Goal: Task Accomplishment & Management: Manage account settings

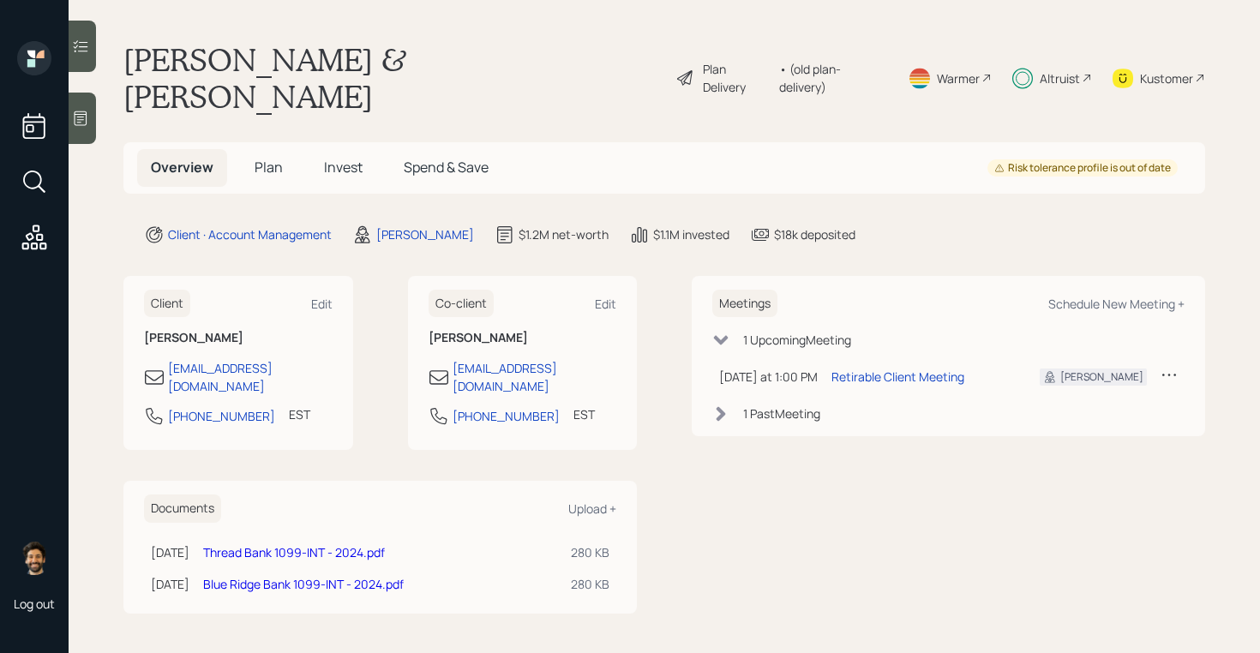
click at [328, 158] on span "Invest" at bounding box center [343, 167] width 39 height 19
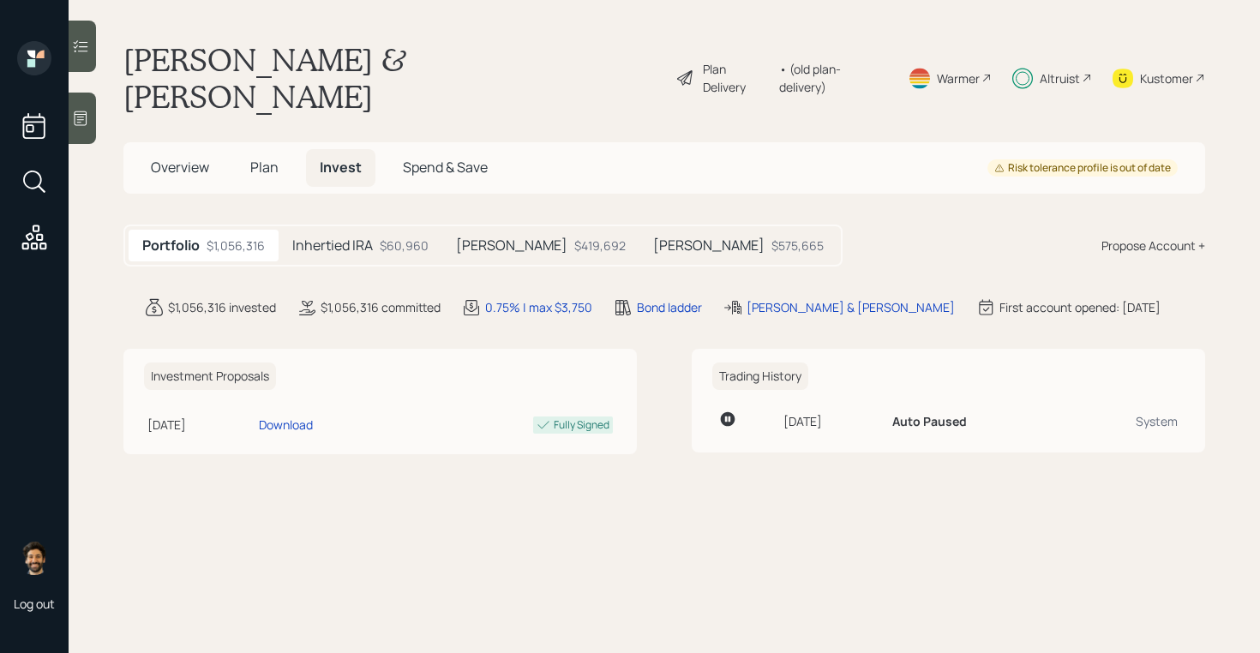
click at [1070, 69] on div "Altruist" at bounding box center [1060, 78] width 40 height 18
click at [1061, 69] on div "Altruist" at bounding box center [1060, 78] width 40 height 18
click at [391, 237] on div "$60,960" at bounding box center [404, 246] width 49 height 18
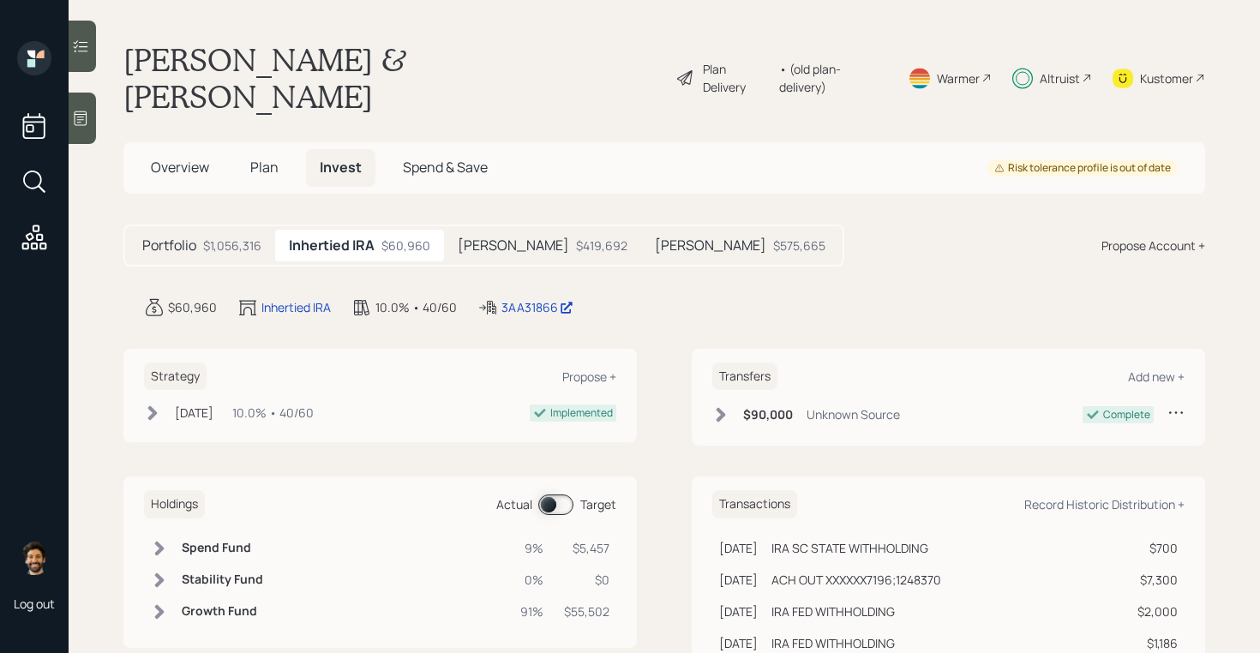
click at [823, 60] on div "• (old plan-delivery)" at bounding box center [833, 78] width 108 height 36
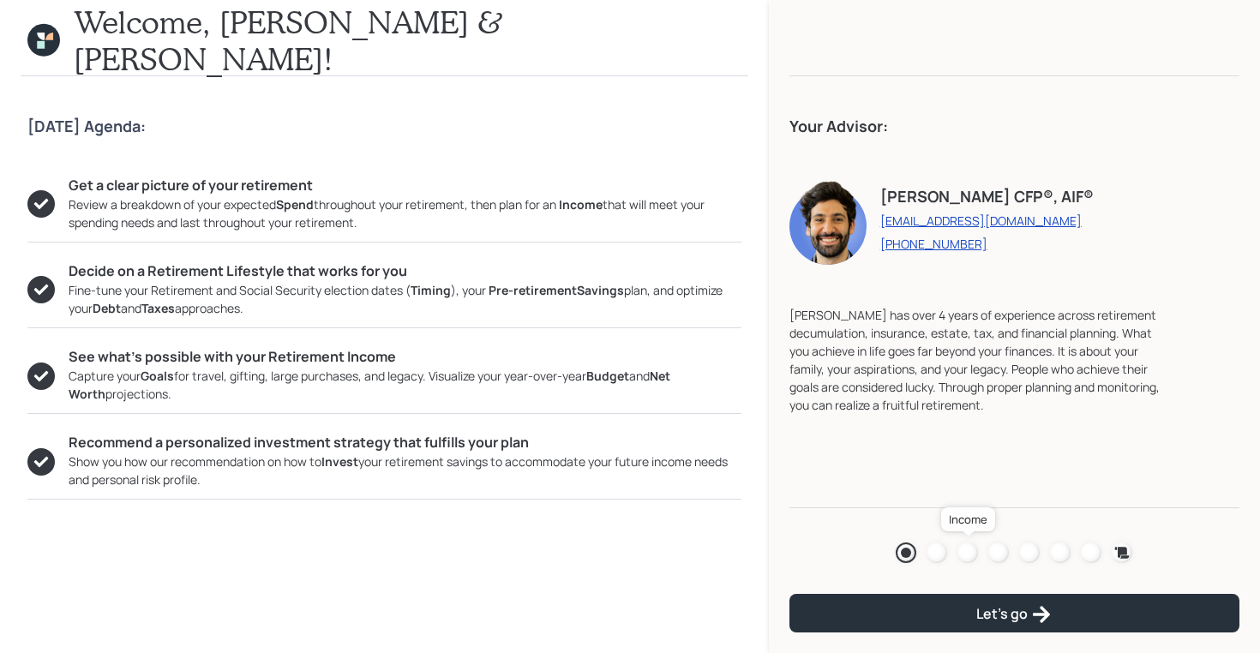
click at [969, 552] on div at bounding box center [968, 553] width 21 height 21
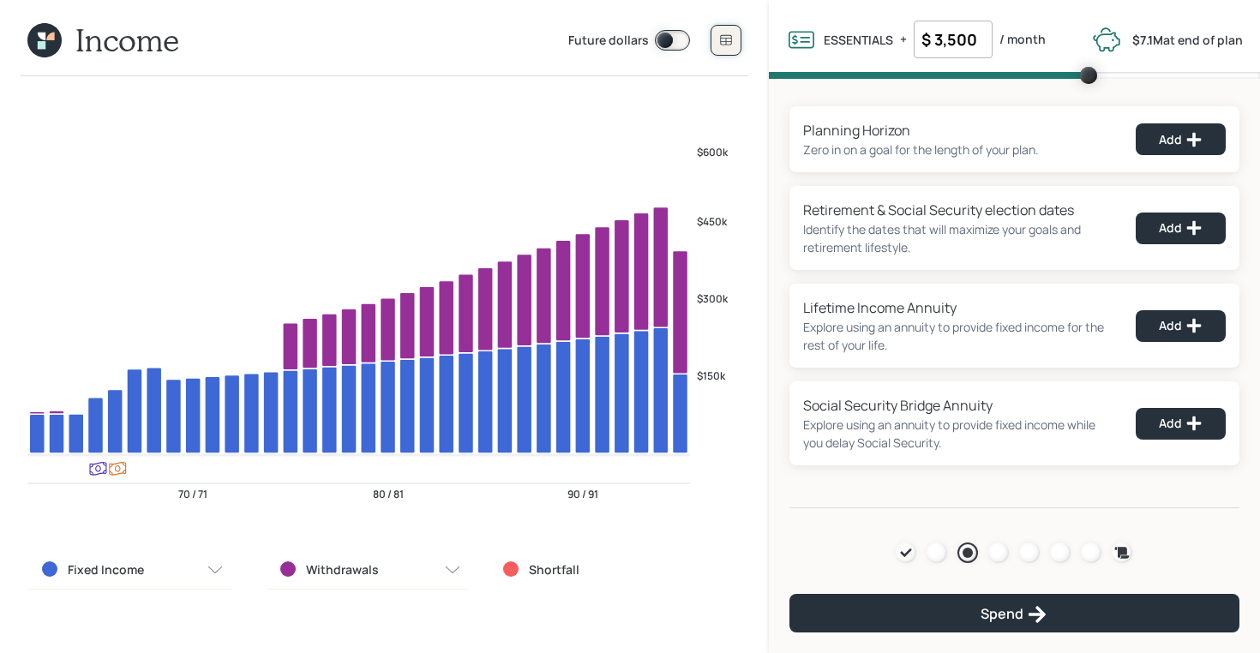
click at [718, 45] on button at bounding box center [726, 40] width 31 height 31
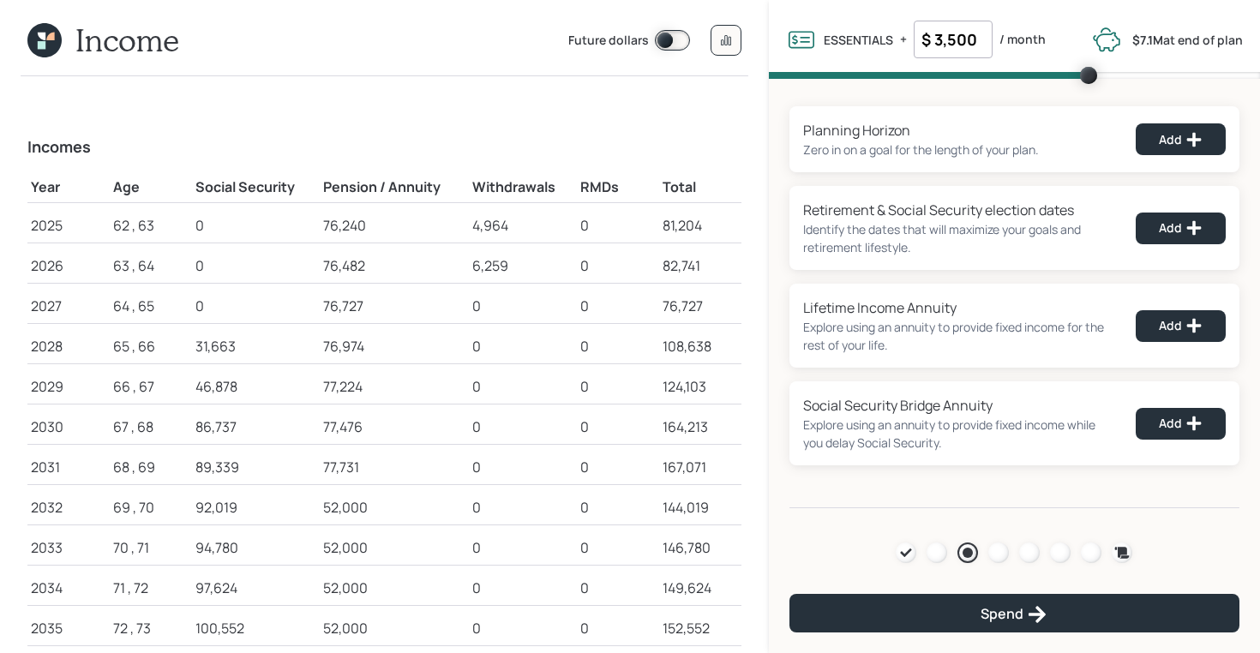
click at [50, 38] on icon at bounding box center [50, 37] width 8 height 8
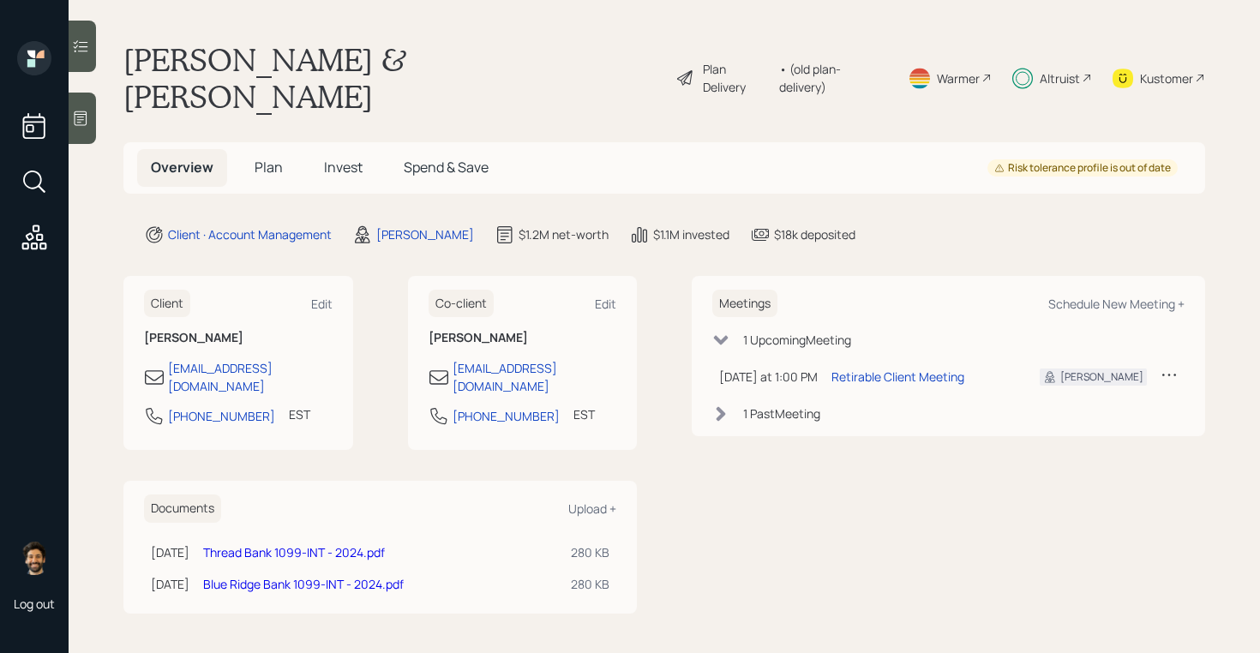
click at [269, 158] on span "Plan" at bounding box center [269, 167] width 28 height 19
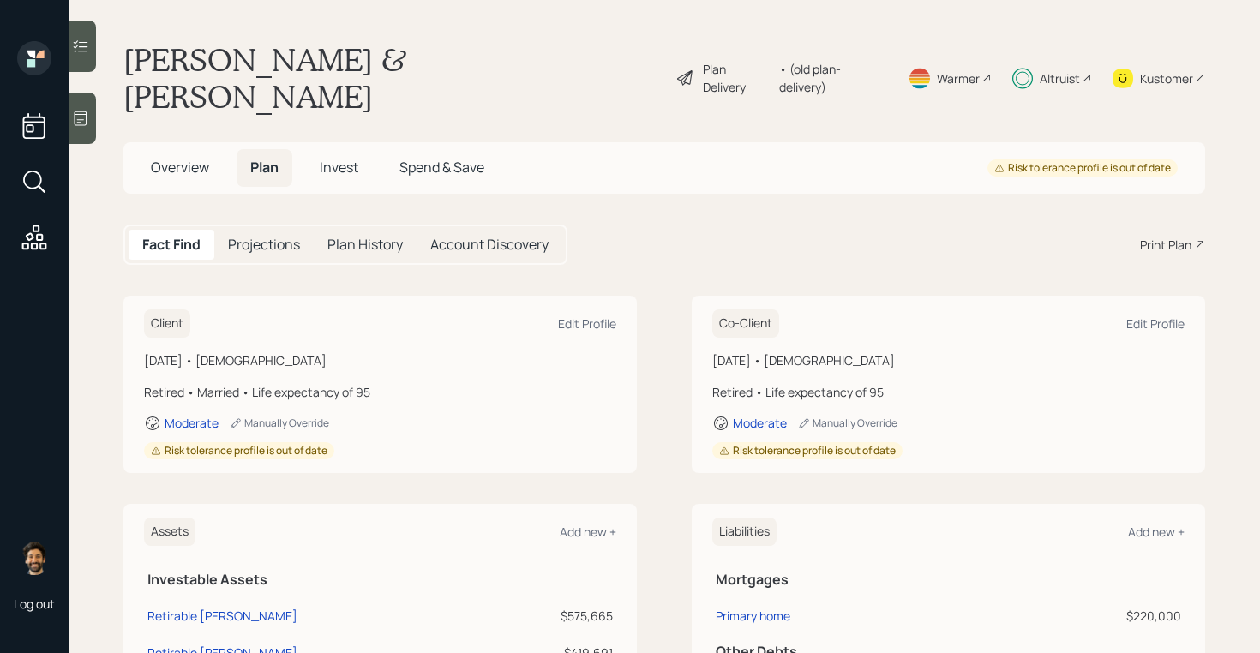
click at [336, 158] on span "Invest" at bounding box center [339, 167] width 39 height 19
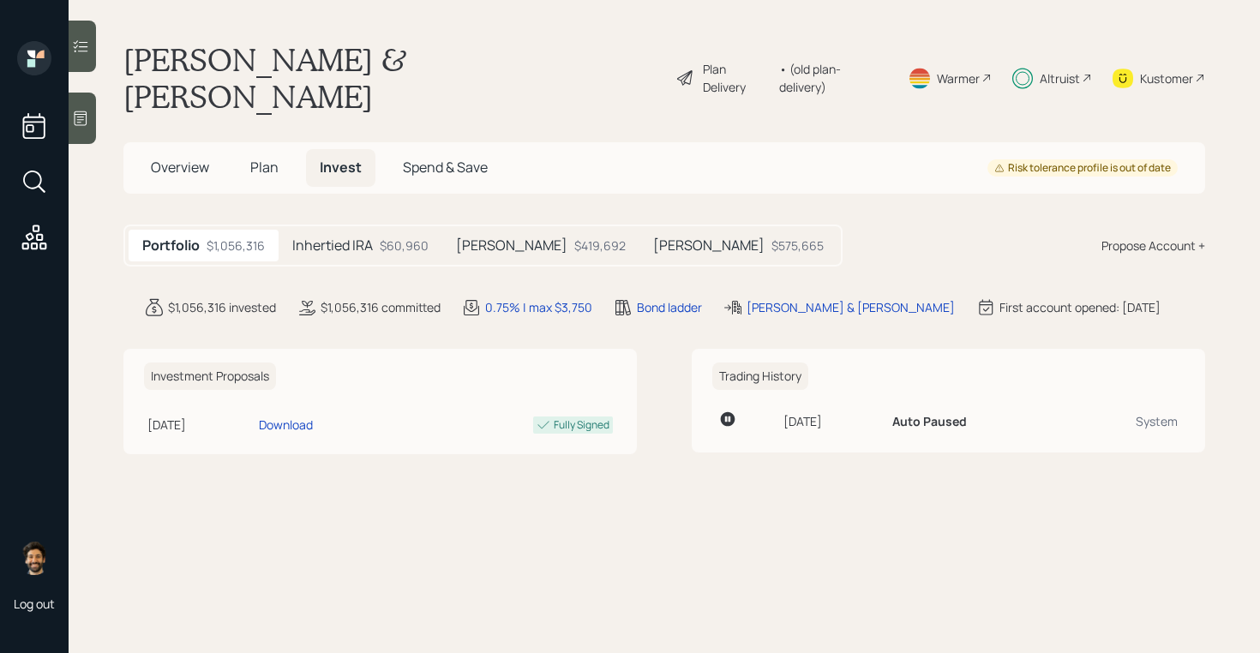
click at [339, 237] on h5 "Inhertied IRA" at bounding box center [332, 245] width 81 height 16
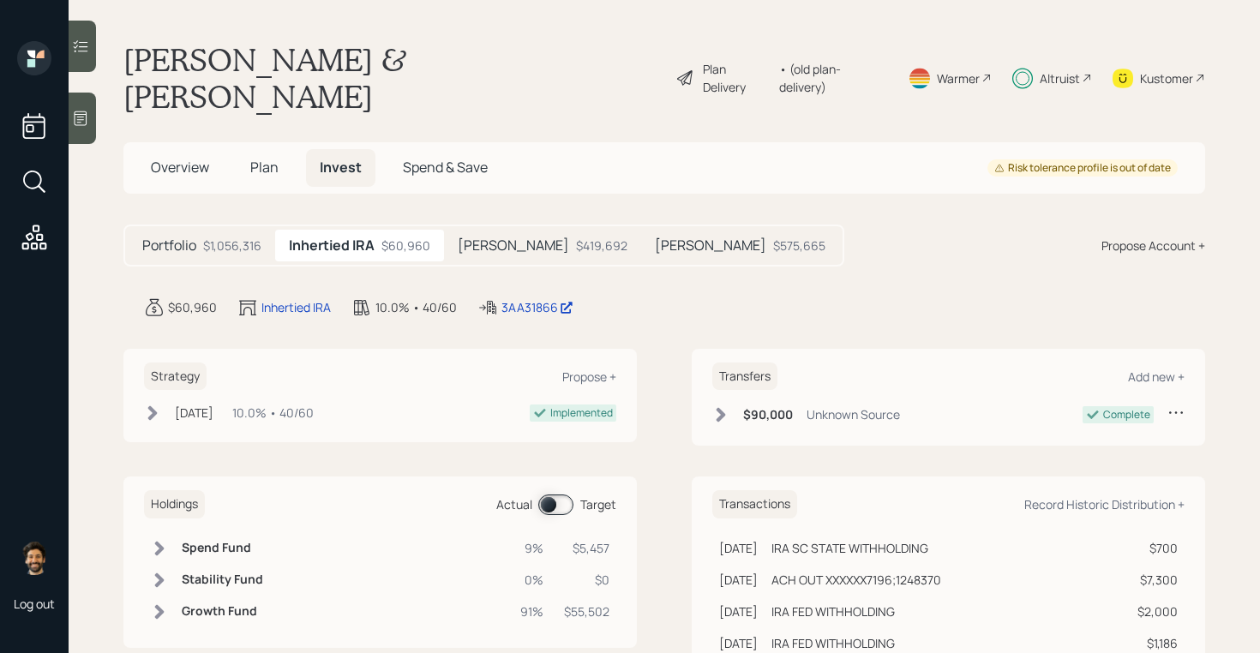
click at [472, 237] on h5 "[PERSON_NAME]" at bounding box center [513, 245] width 111 height 16
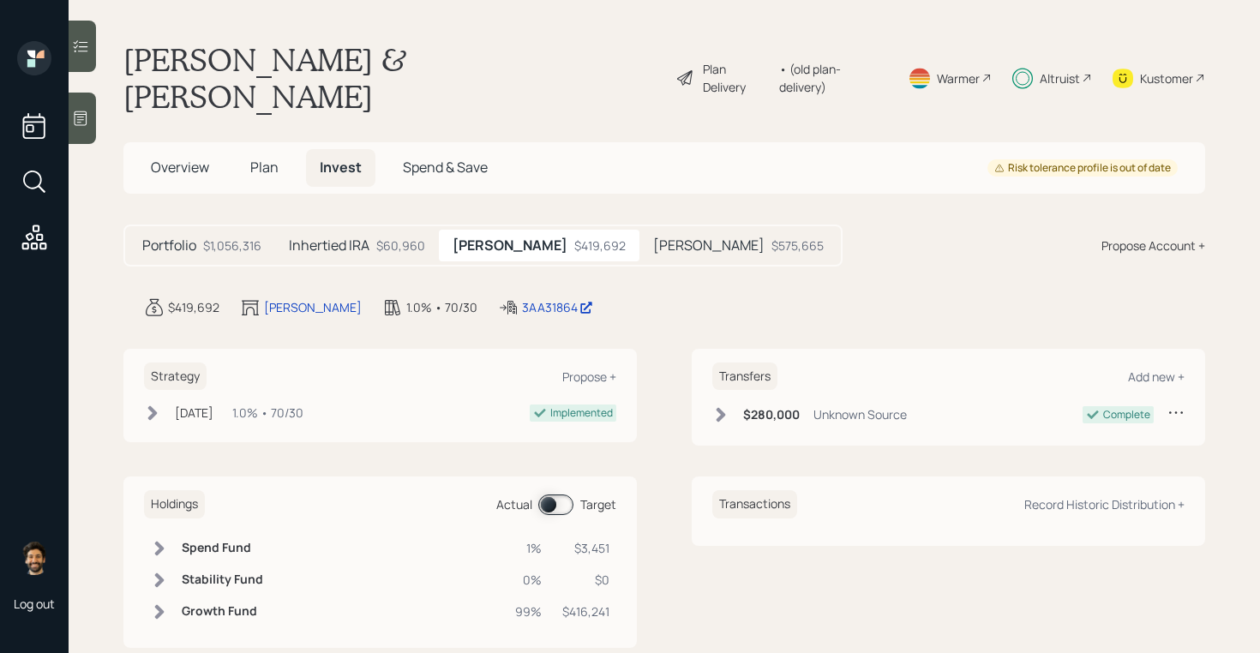
click at [653, 237] on h5 "[PERSON_NAME]" at bounding box center [708, 245] width 111 height 16
click at [394, 237] on div "$60,960" at bounding box center [400, 246] width 49 height 18
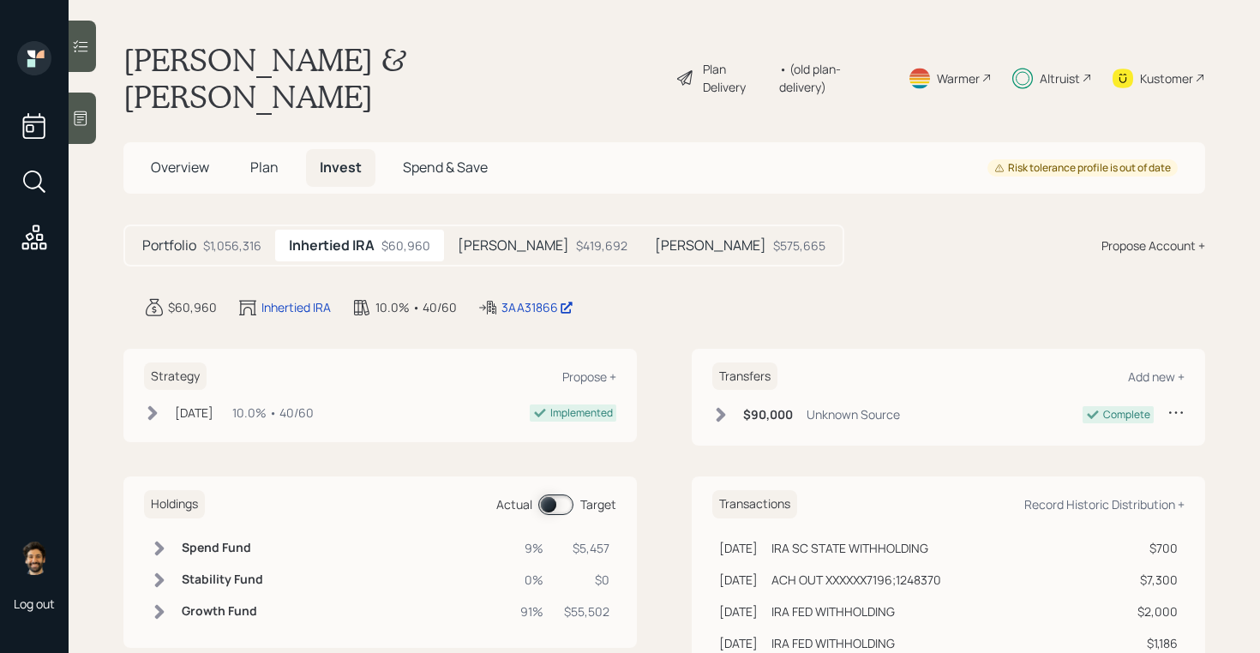
click at [496, 230] on div "[PERSON_NAME] $419,692" at bounding box center [542, 246] width 197 height 32
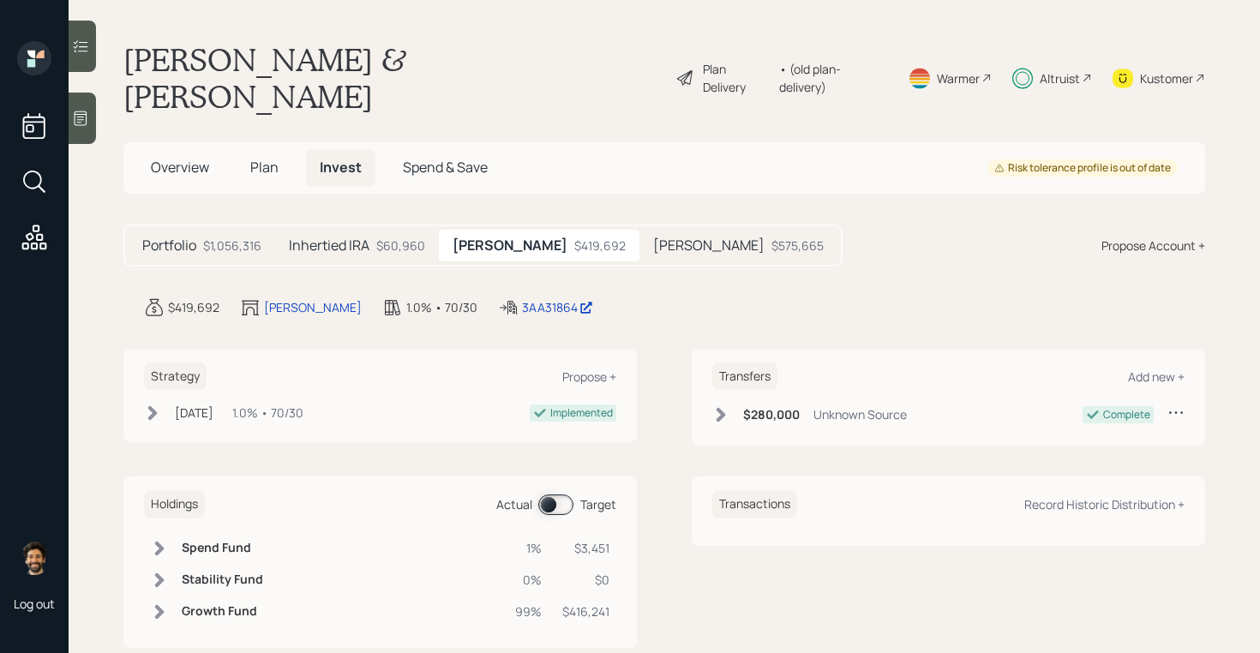
click at [376, 237] on div "$60,960" at bounding box center [400, 246] width 49 height 18
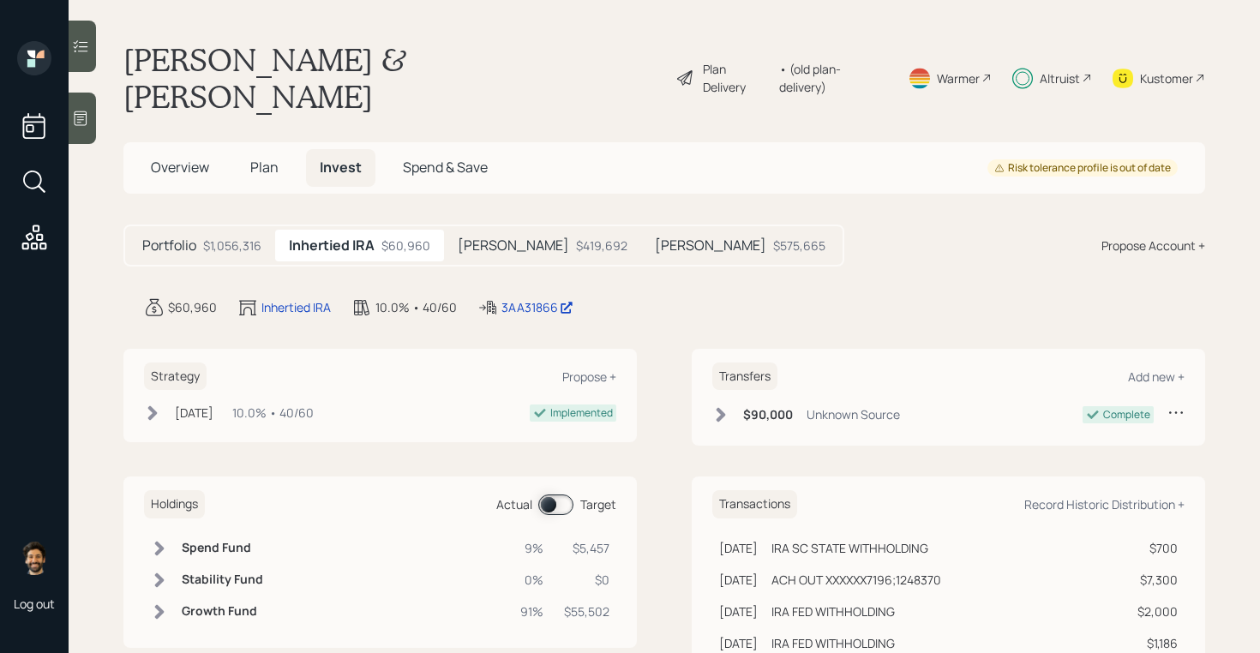
click at [655, 237] on h5 "[PERSON_NAME]" at bounding box center [710, 245] width 111 height 16
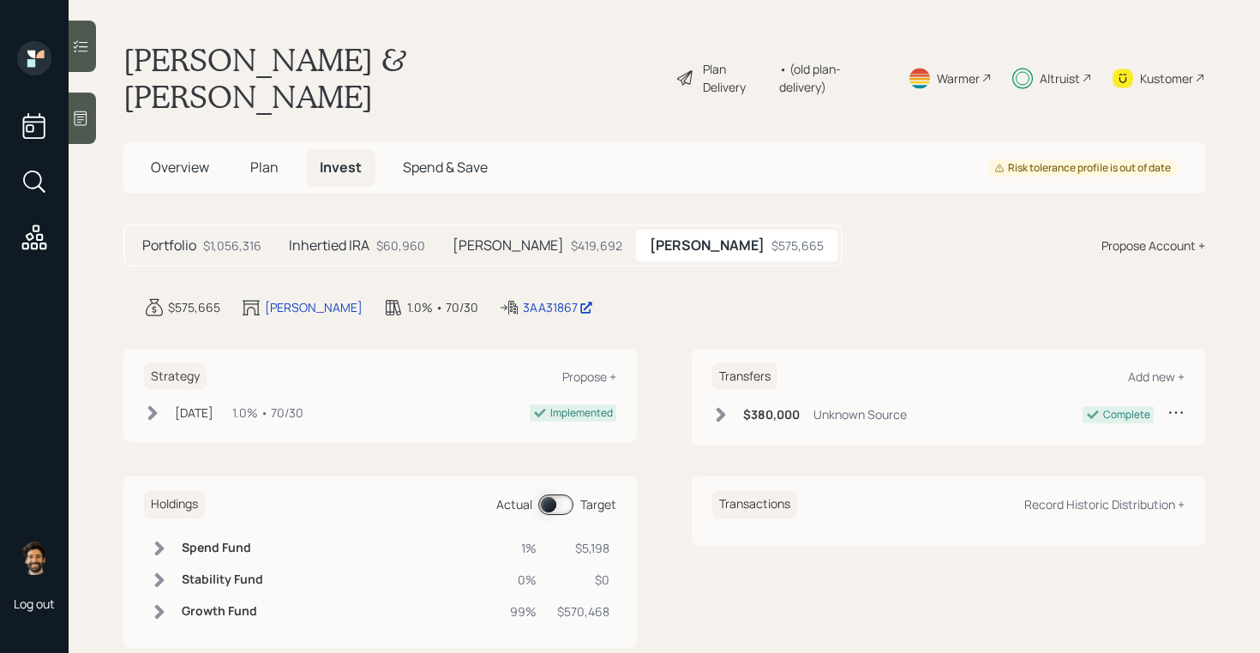
click at [1042, 75] on div "Altruist" at bounding box center [1053, 78] width 80 height 74
click at [255, 158] on span "Plan" at bounding box center [264, 167] width 28 height 19
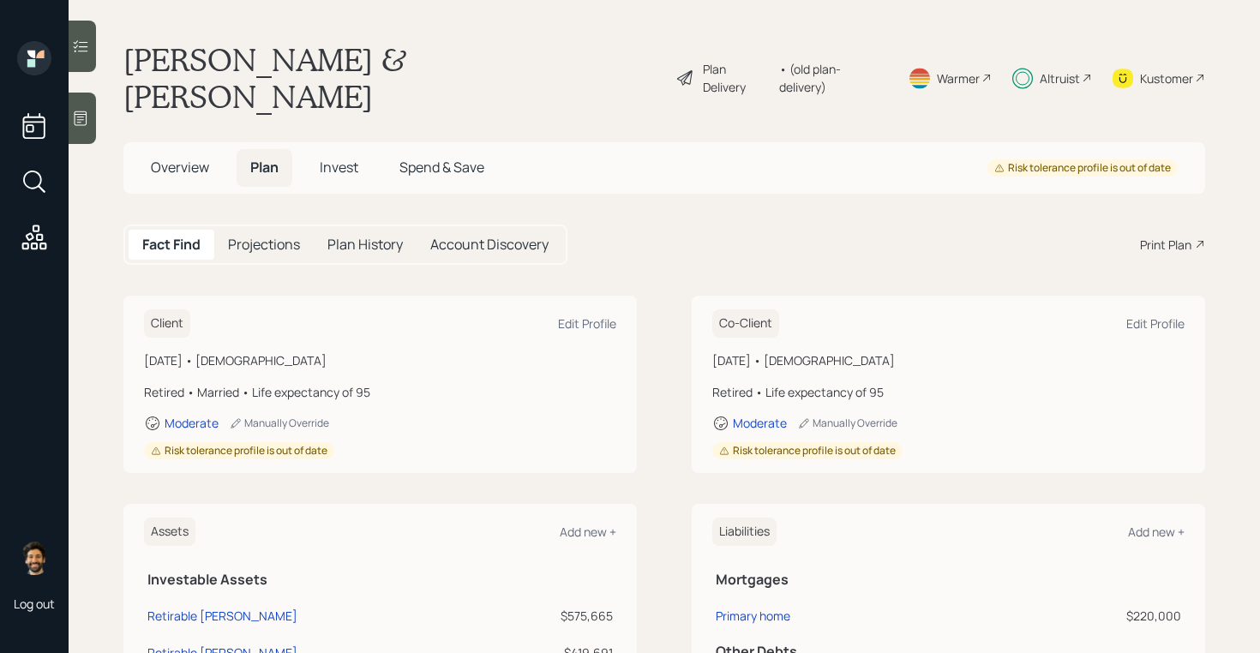
click at [334, 158] on span "Invest" at bounding box center [339, 167] width 39 height 19
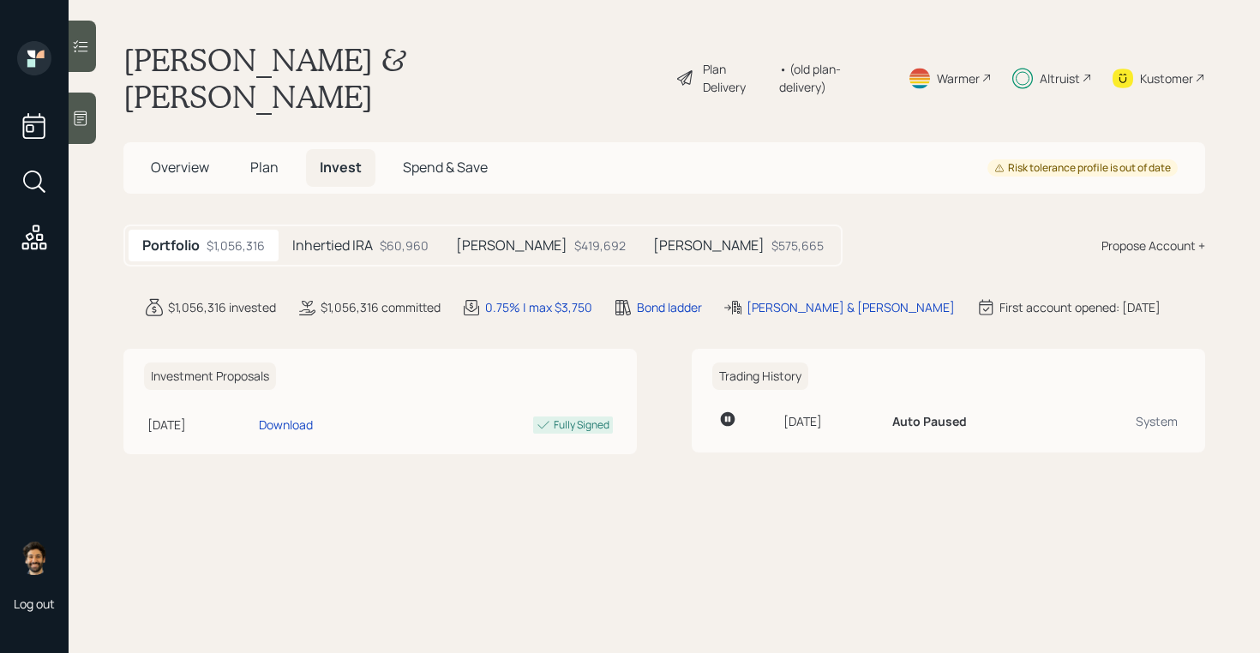
click at [346, 237] on h5 "Inhertied IRA" at bounding box center [332, 245] width 81 height 16
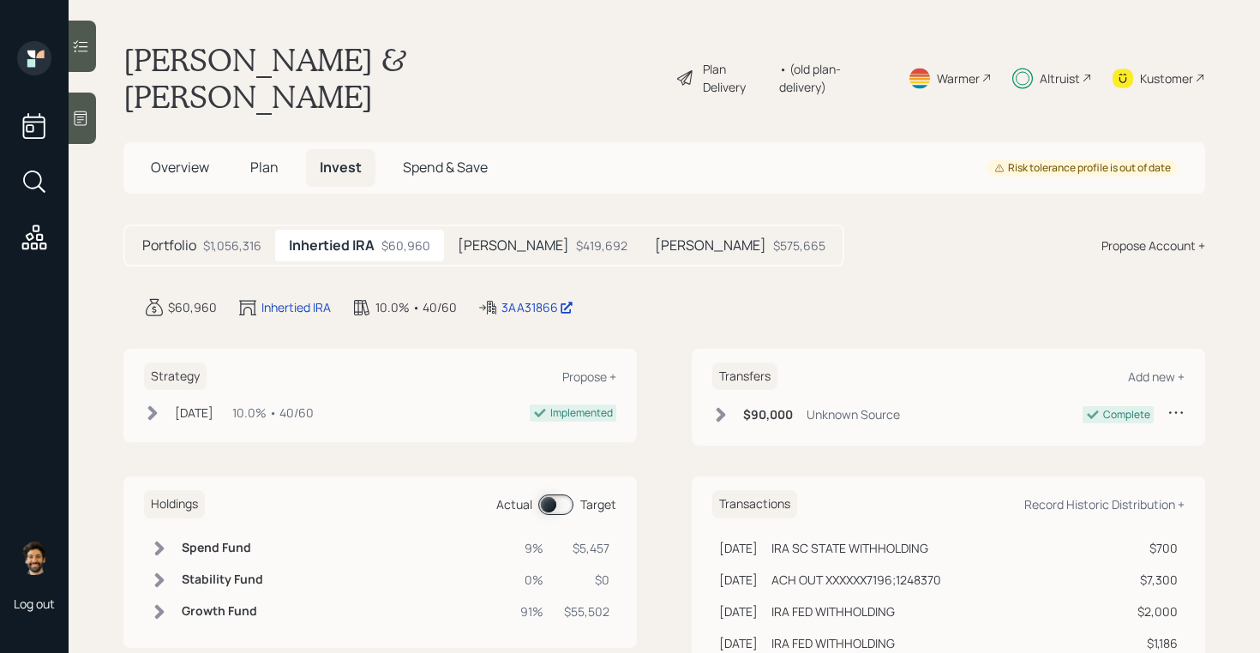
click at [426, 158] on span "Spend & Save" at bounding box center [445, 167] width 85 height 19
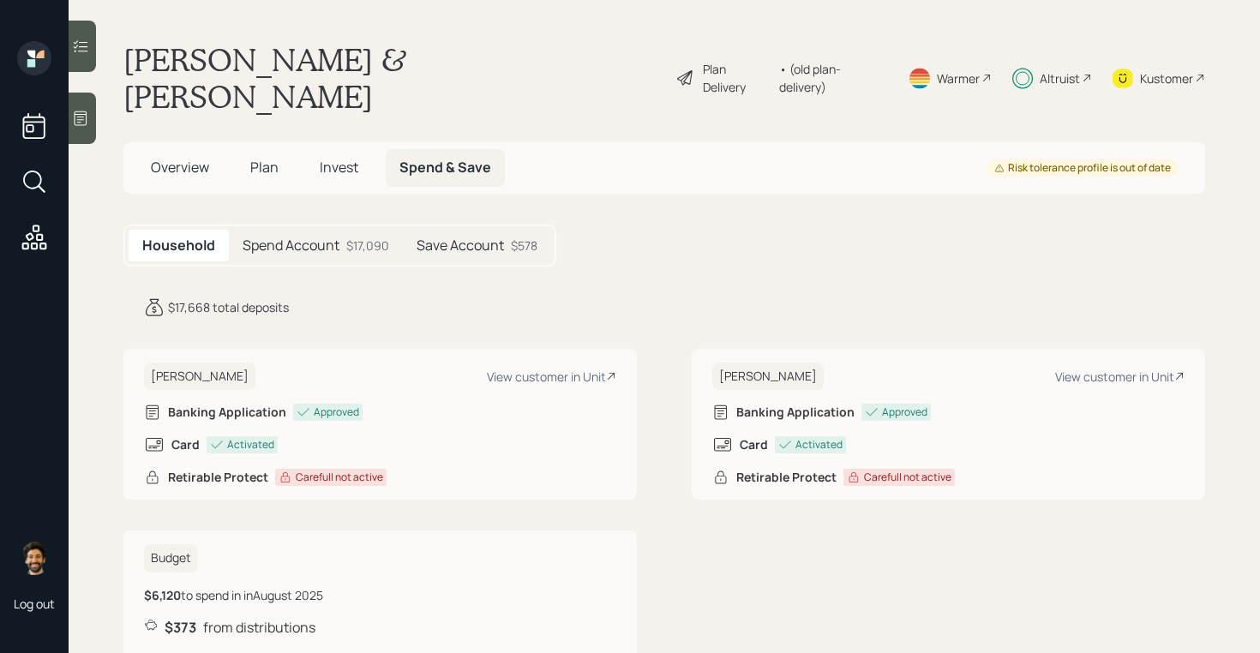
scroll to position [35, 0]
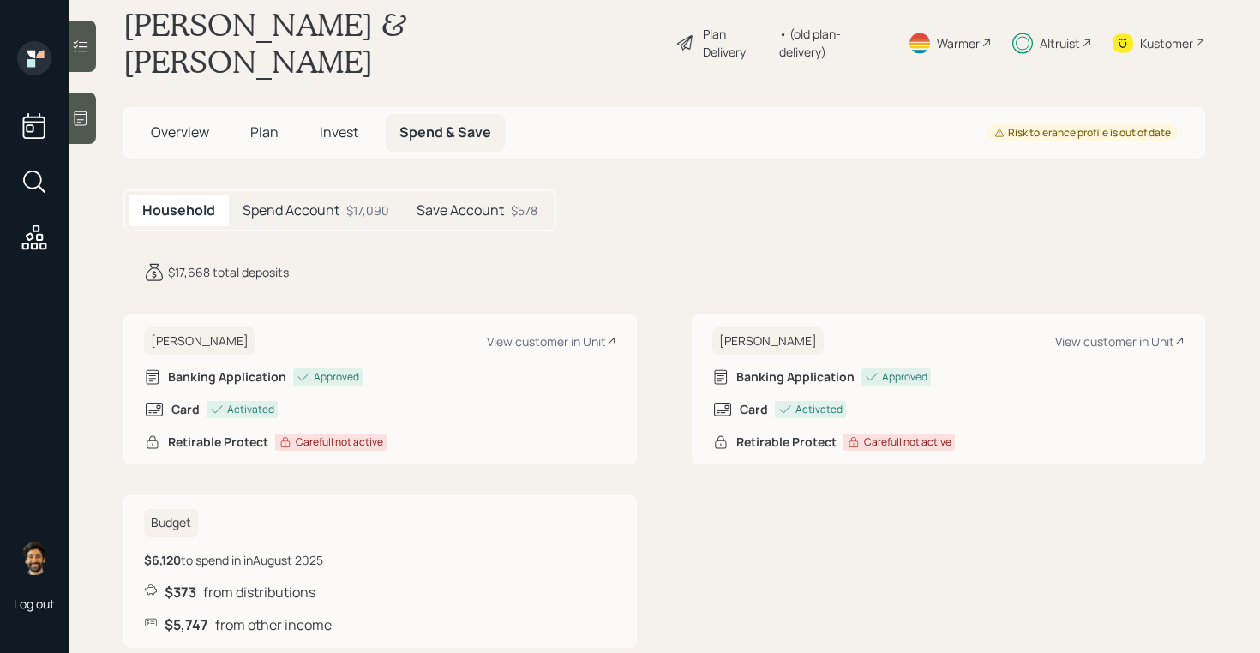
click at [358, 201] on div "$17,090" at bounding box center [367, 210] width 43 height 18
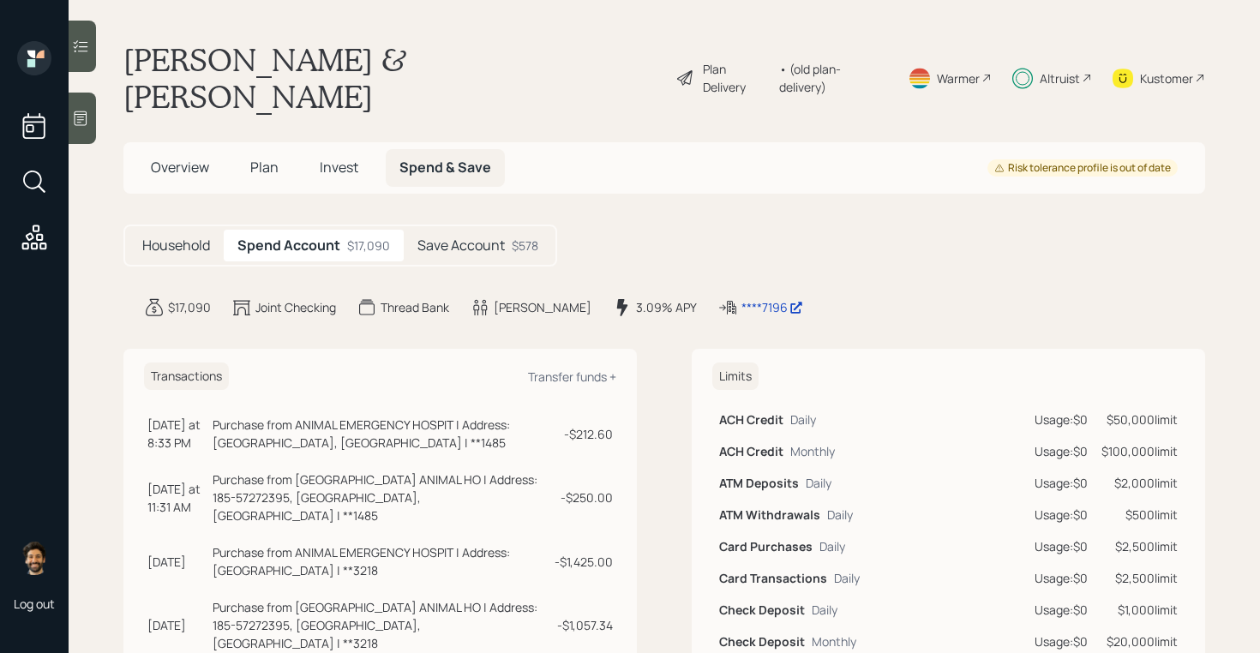
click at [211, 230] on div "Household" at bounding box center [176, 246] width 95 height 32
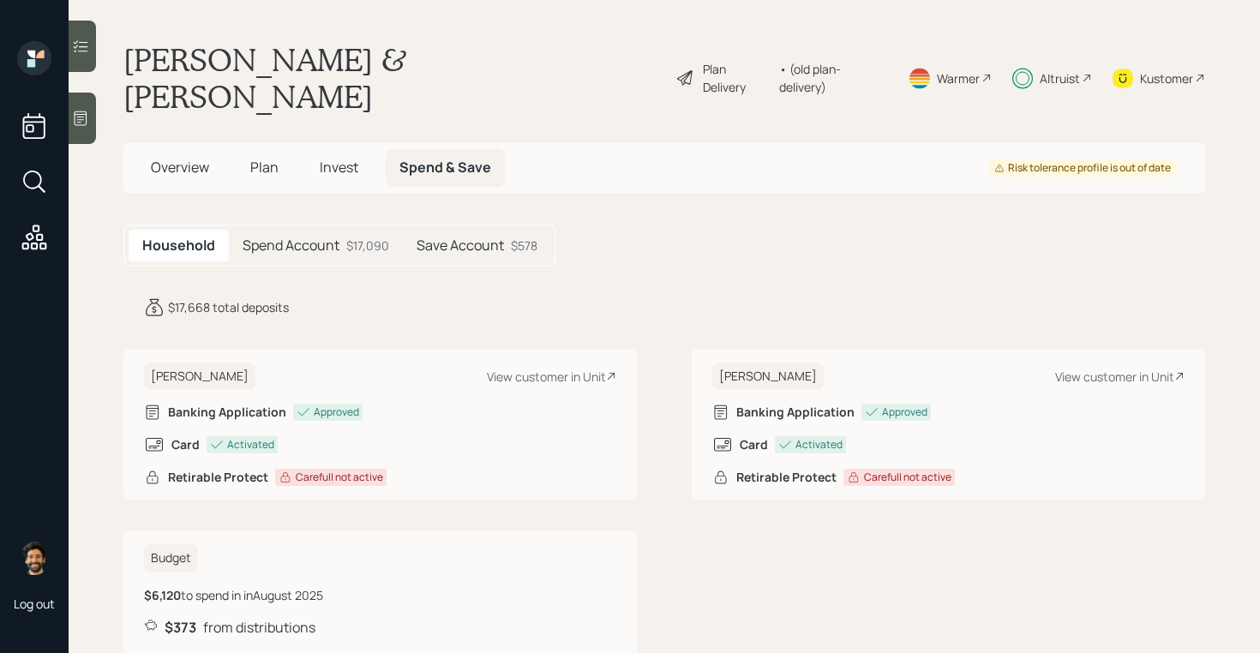
click at [266, 158] on span "Plan" at bounding box center [264, 167] width 28 height 19
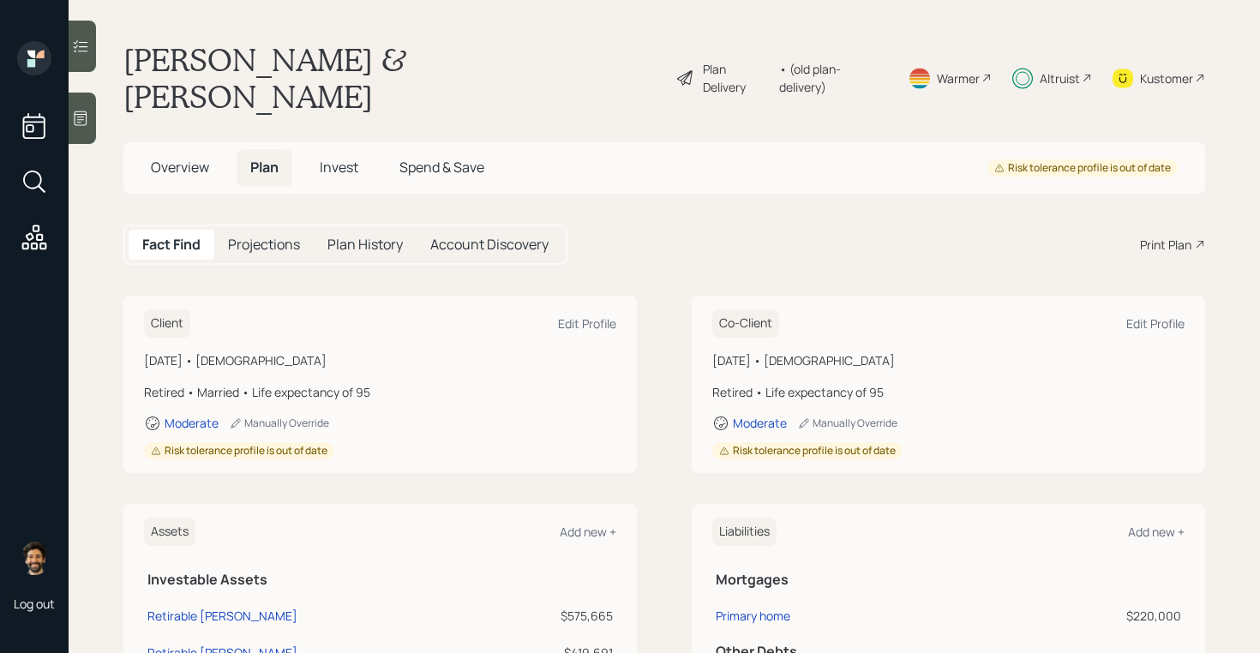
click at [846, 63] on div "• (old plan-delivery)" at bounding box center [833, 78] width 108 height 36
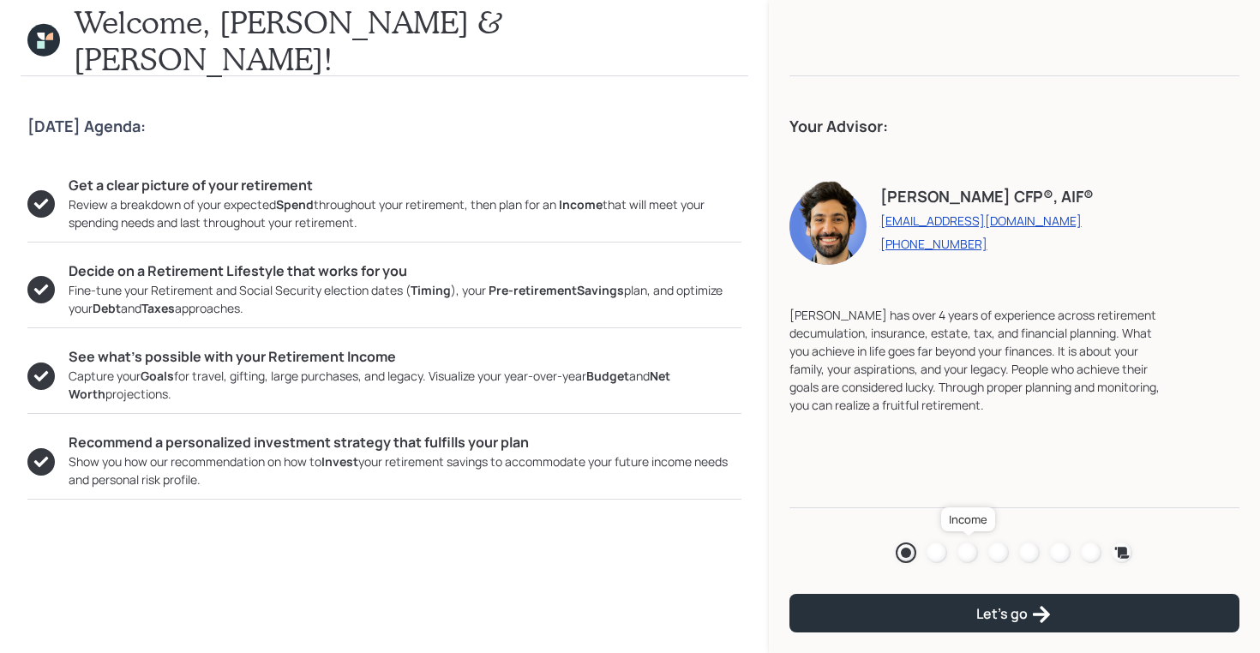
click at [966, 556] on div at bounding box center [968, 553] width 21 height 21
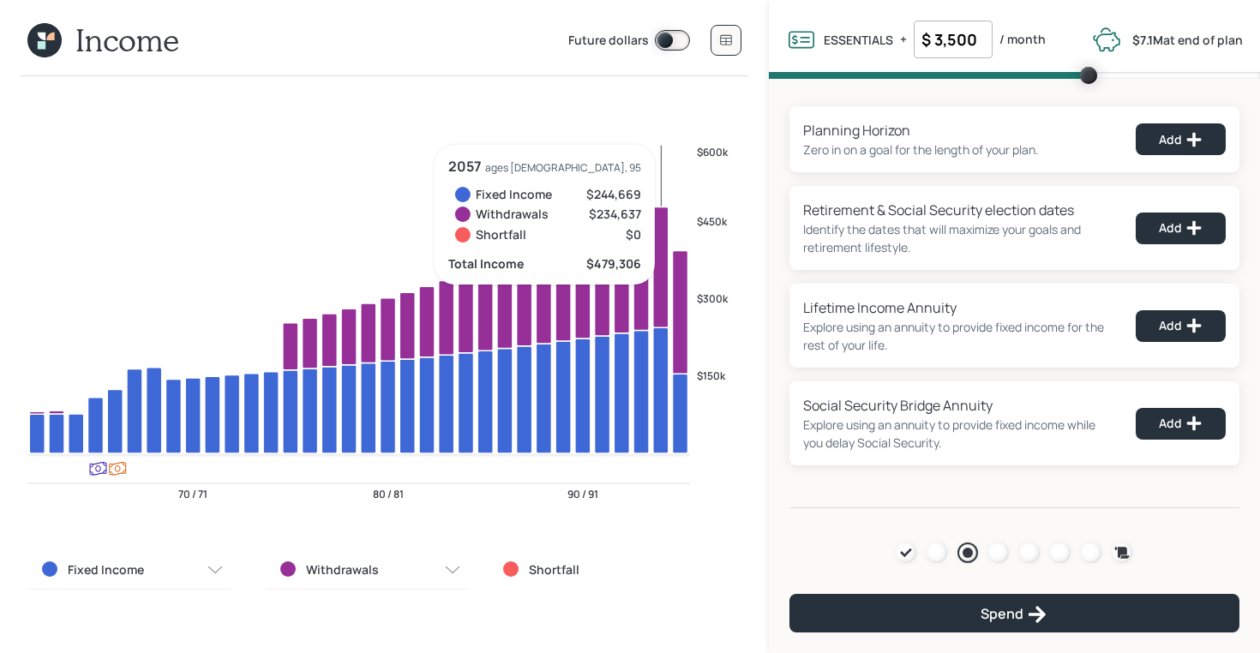
click at [993, 559] on div at bounding box center [999, 553] width 21 height 21
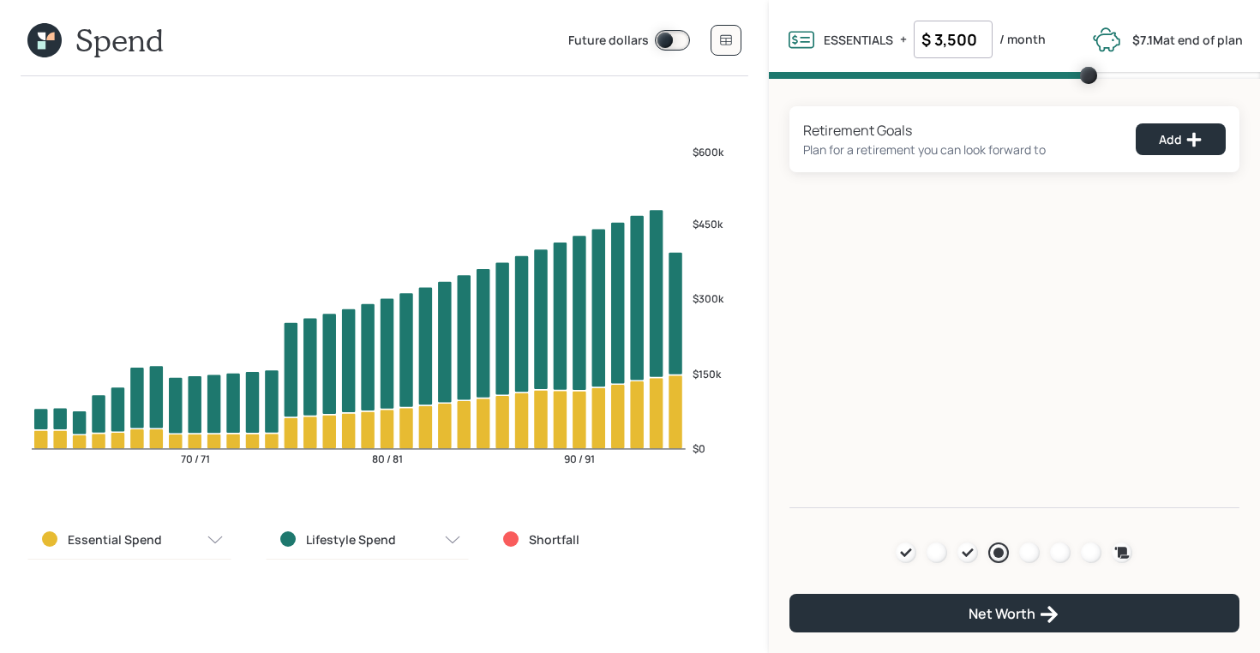
click at [1183, 118] on div "Retirement Goals Plan for a retirement you can look forward to Add" at bounding box center [1015, 139] width 450 height 66
click at [1183, 147] on button "Add" at bounding box center [1181, 139] width 90 height 32
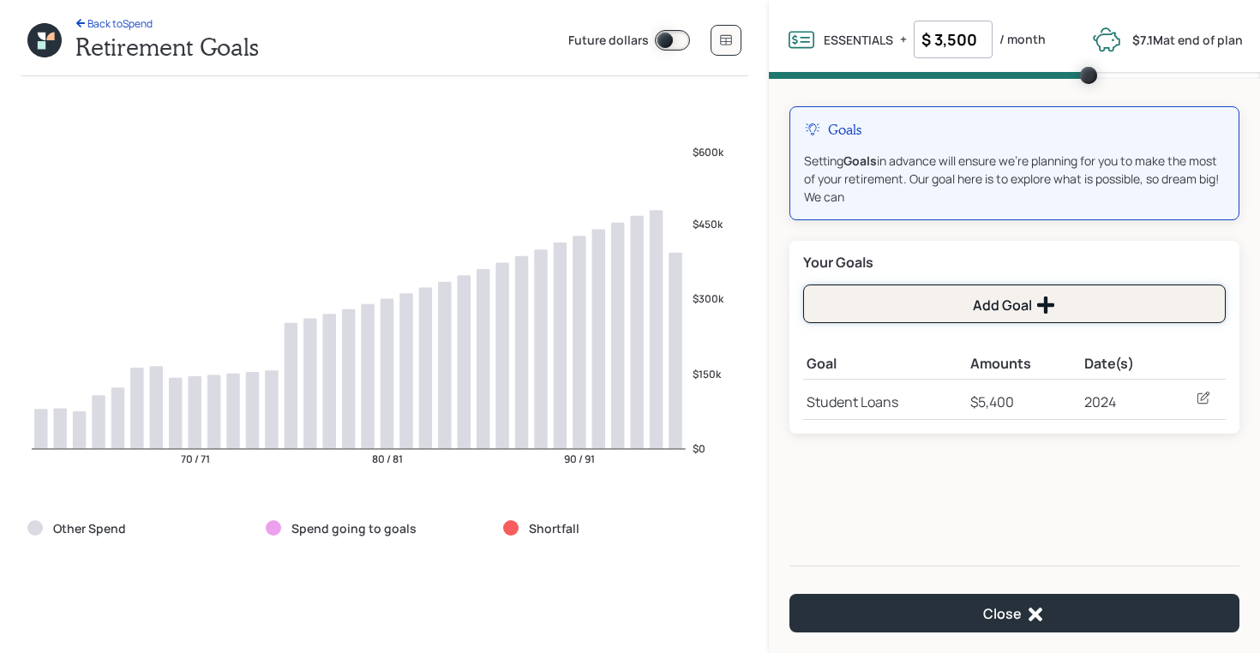
click at [1013, 319] on button "Add Goal" at bounding box center [1014, 304] width 423 height 39
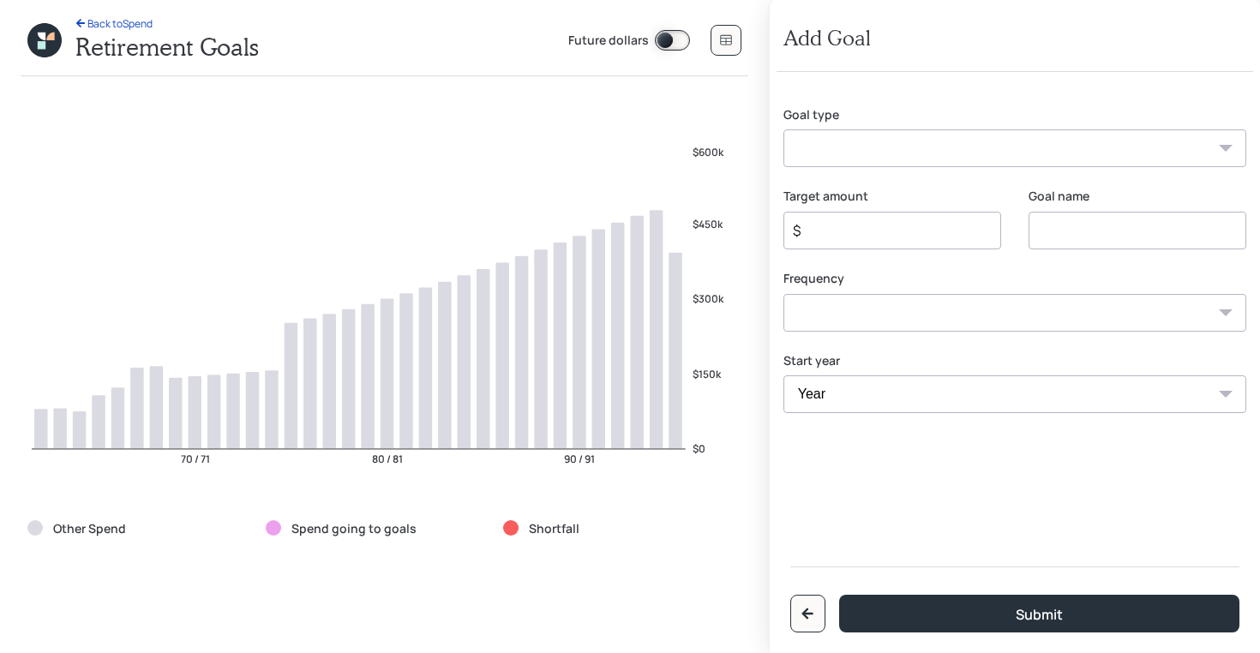
click at [856, 165] on select "Create an emergency fund Donate to charity Purchase a home Make a purchase Supp…" at bounding box center [1015, 148] width 463 height 38
select select "other"
click at [784, 129] on select "Create an emergency fund Donate to charity Purchase a home Make a purchase Supp…" at bounding box center [1015, 148] width 463 height 38
type input "Other"
click at [1055, 225] on input "Other" at bounding box center [1138, 231] width 218 height 38
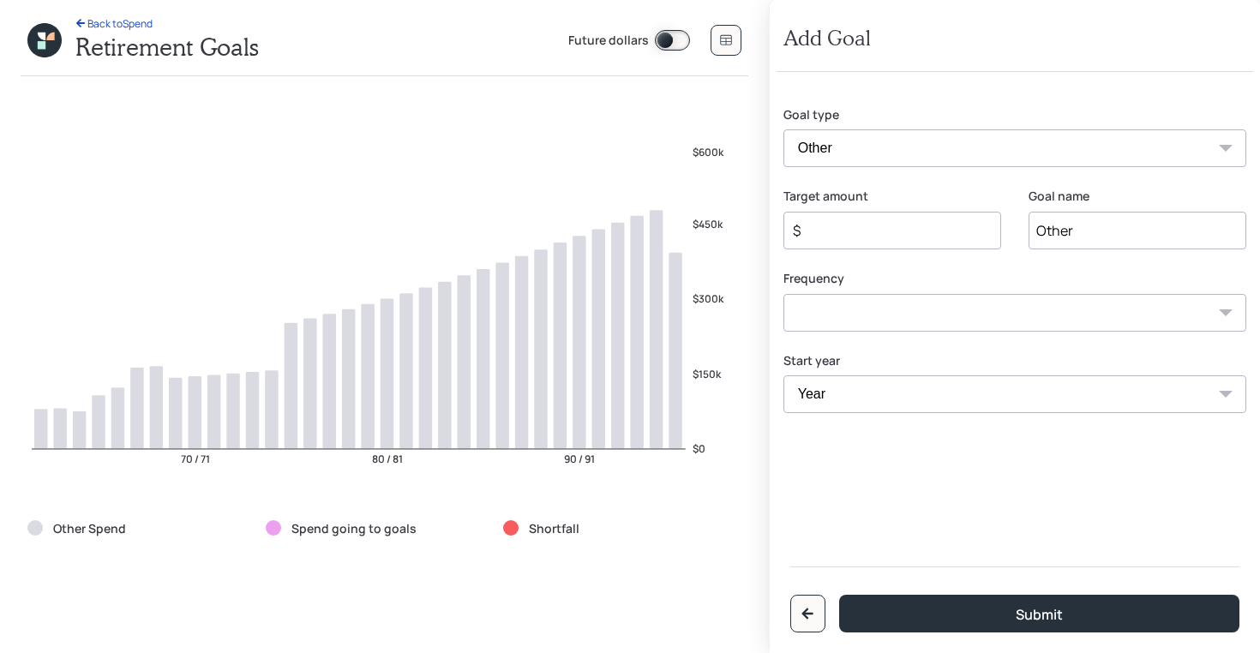
click at [1055, 225] on input "Other" at bounding box center [1138, 231] width 218 height 38
click at [844, 236] on input "$" at bounding box center [885, 230] width 189 height 21
type input "$ 12,000"
click at [1060, 234] on input "Other" at bounding box center [1138, 231] width 218 height 38
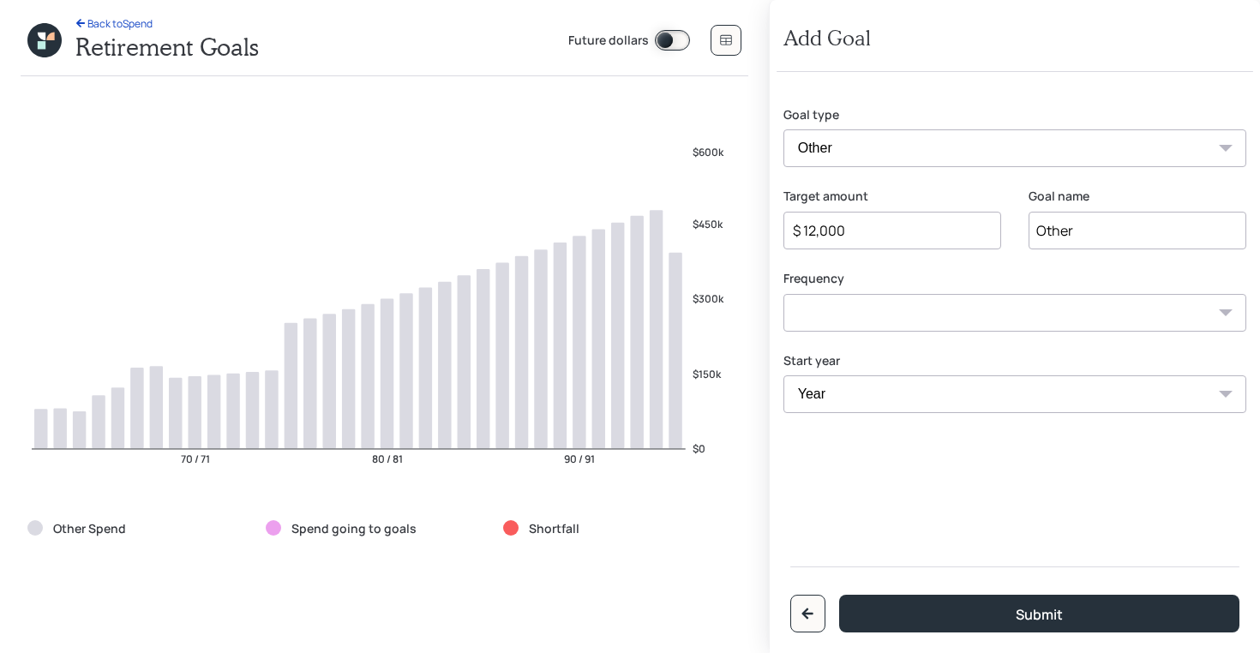
click at [1060, 234] on input "Other" at bounding box center [1138, 231] width 218 height 38
type input "U"
type input "More expenses"
click at [934, 308] on select "One time Every 1 year Every 2 years Every 3 years Every 4 years Every 5 years E…" at bounding box center [1015, 313] width 463 height 38
select select "1"
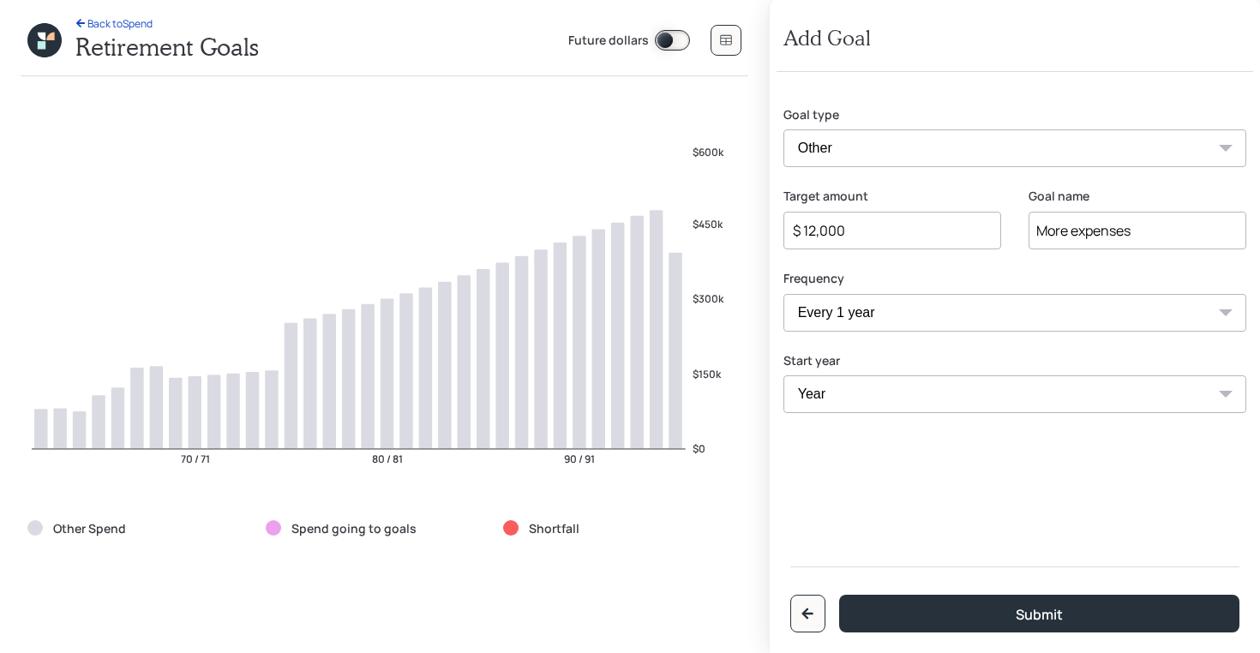
click at [784, 294] on select "One time Every 1 year Every 2 years Every 3 years Every 4 years Every 5 years E…" at bounding box center [1015, 313] width 463 height 38
click at [834, 389] on select "Year [DATE] 2026 2027 2028 2029 2030 2031 2032 2033 2034 2035 2036 2037 2038 20…" at bounding box center [893, 395] width 218 height 38
select select "2026"
click at [784, 376] on select "Year [DATE] 2026 2027 2028 2029 2030 2031 2032 2033 2034 2035 2036 2037 2038 20…" at bounding box center [893, 395] width 218 height 38
click at [1073, 391] on select "Year [DATE] 2026 2027 2028 2029 2030 2031 2032 2033 2034 2035 2036 2037 2038 20…" at bounding box center [1138, 395] width 218 height 38
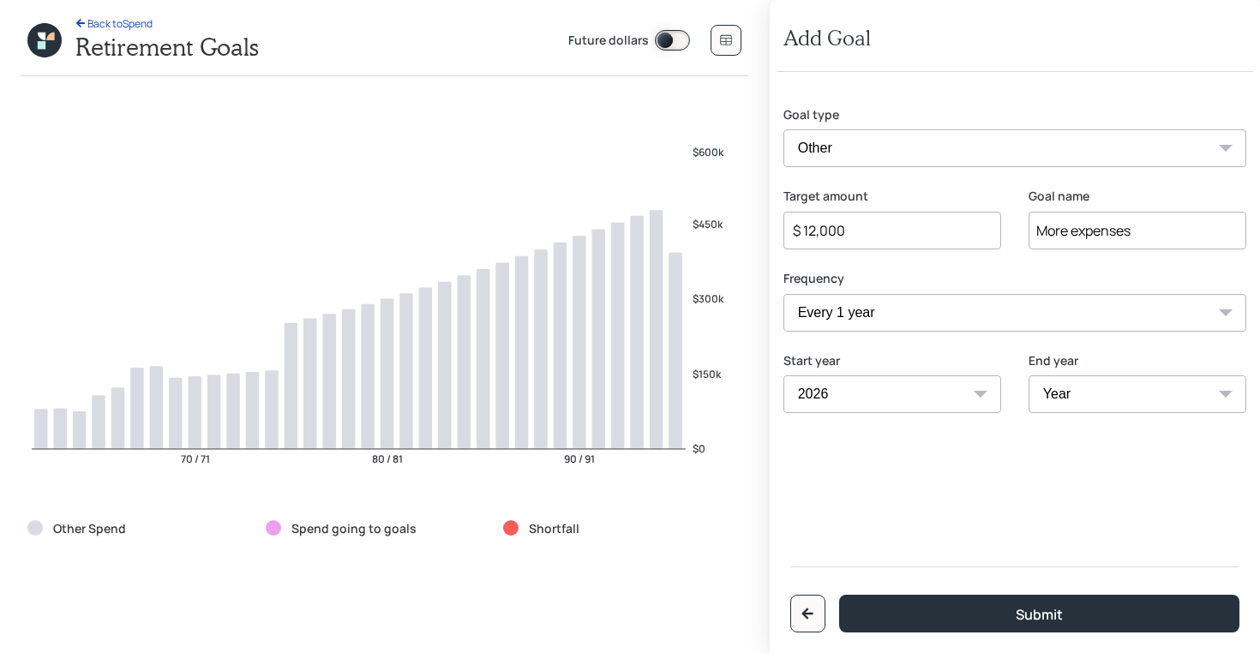
select select "2057"
click at [1029, 376] on select "Year [DATE] 2027 2028 2029 2030 2031 2032 2033 2034 2035 2036 2037 2038 2039 20…" at bounding box center [1138, 395] width 218 height 38
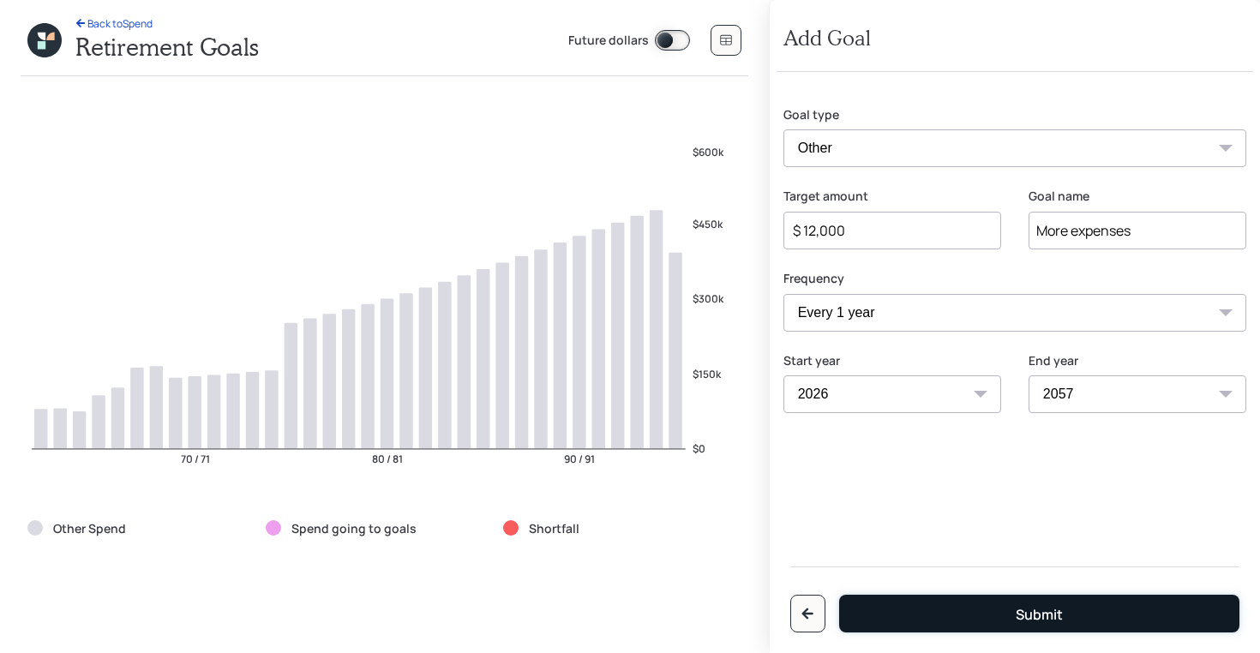
click at [941, 623] on button "Submit" at bounding box center [1039, 614] width 400 height 38
type input "$"
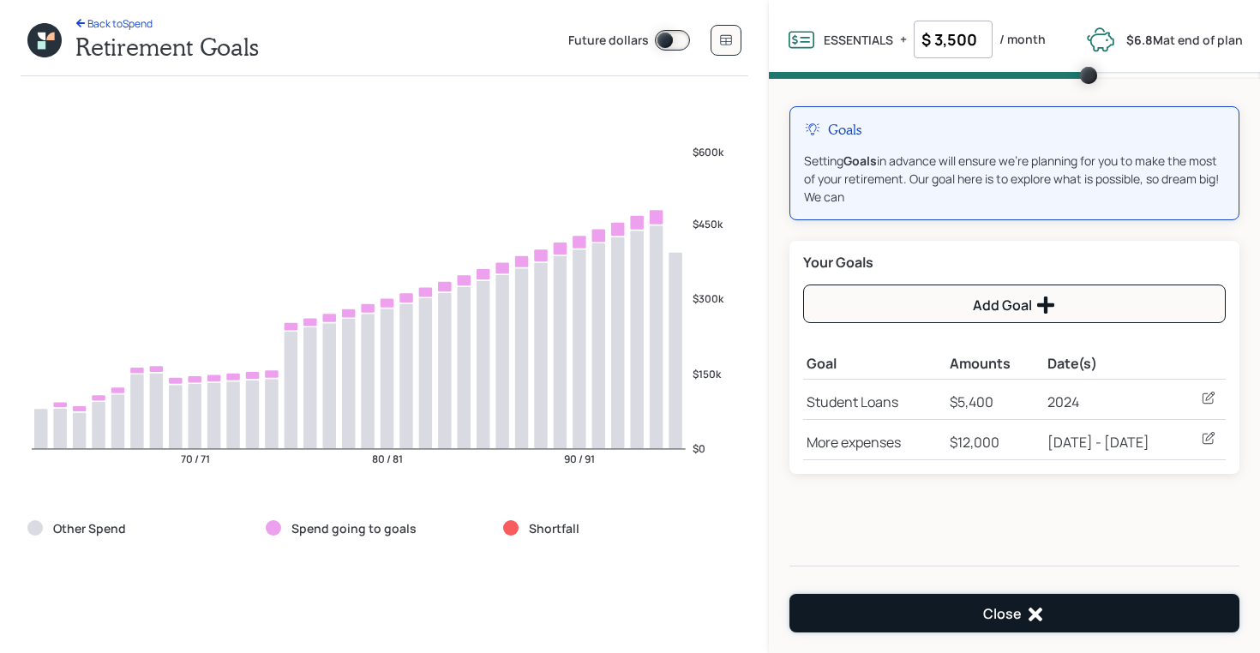
click at [869, 607] on button "Close" at bounding box center [1015, 613] width 450 height 39
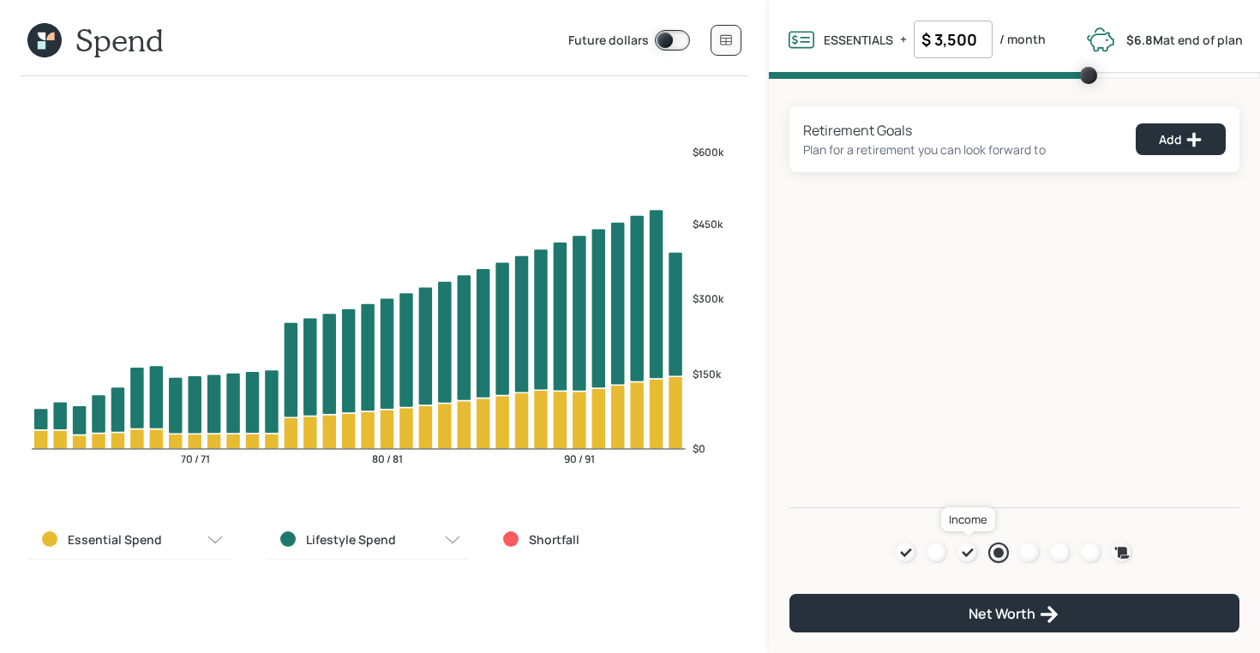
click at [965, 554] on icon at bounding box center [968, 553] width 11 height 9
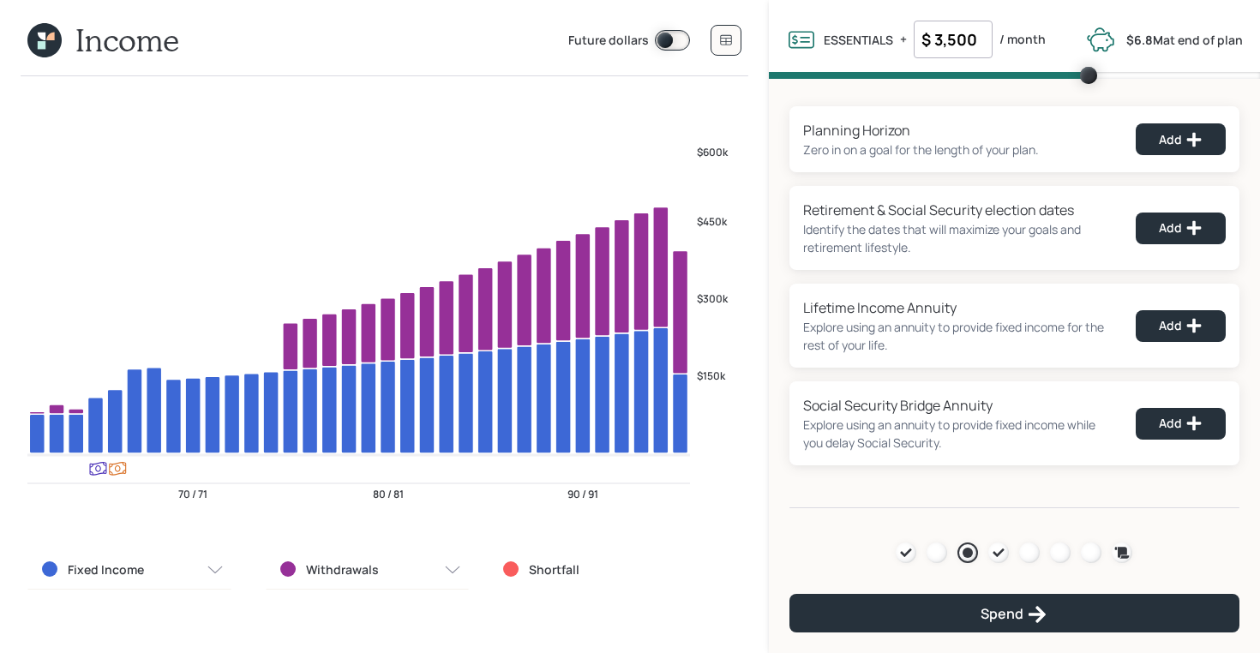
click at [40, 39] on icon at bounding box center [44, 40] width 34 height 34
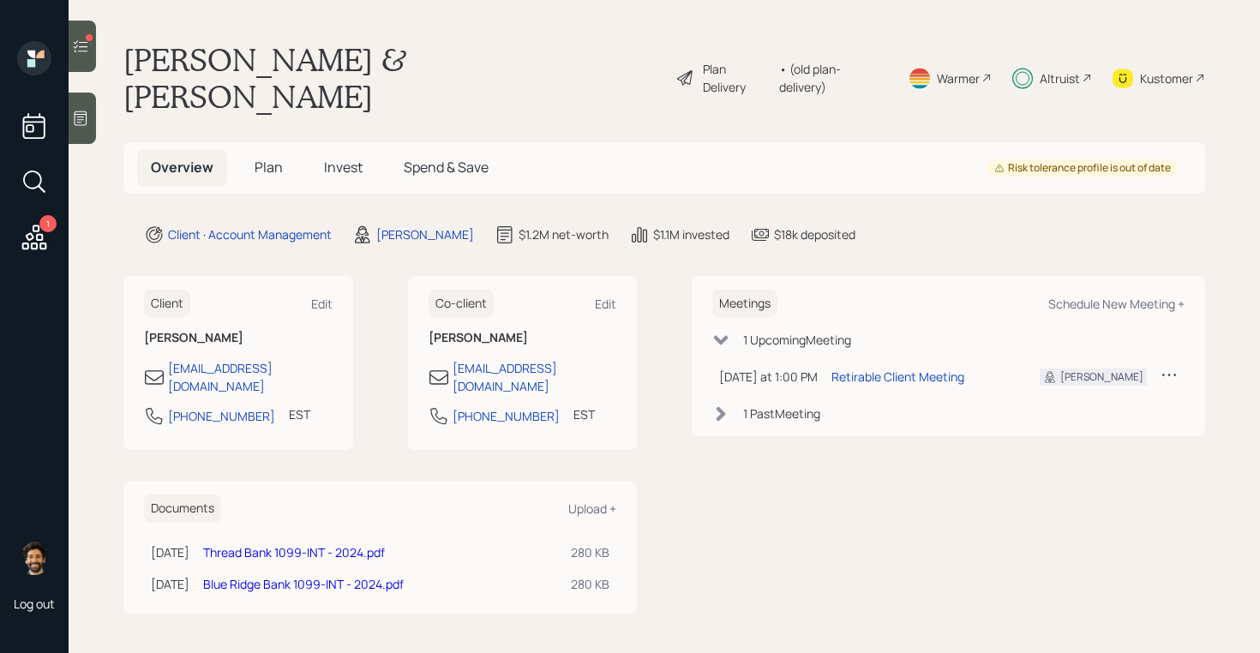
click at [255, 158] on span "Plan" at bounding box center [269, 167] width 28 height 19
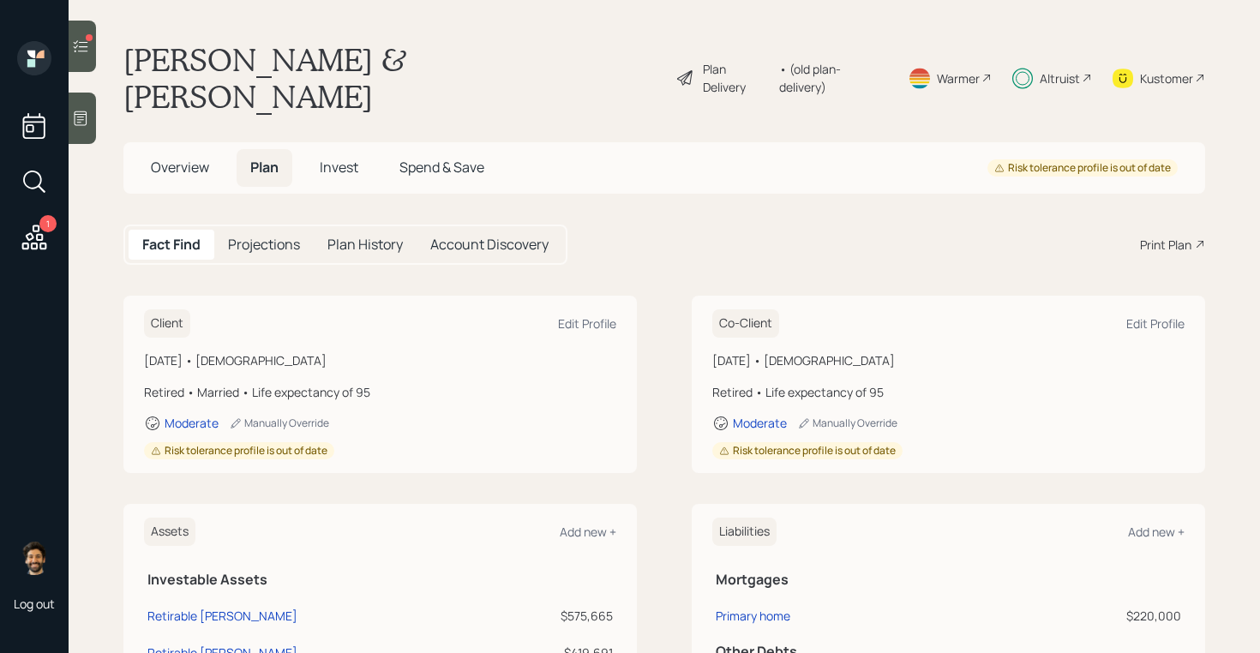
click at [851, 63] on div "• (old plan-delivery)" at bounding box center [833, 78] width 108 height 36
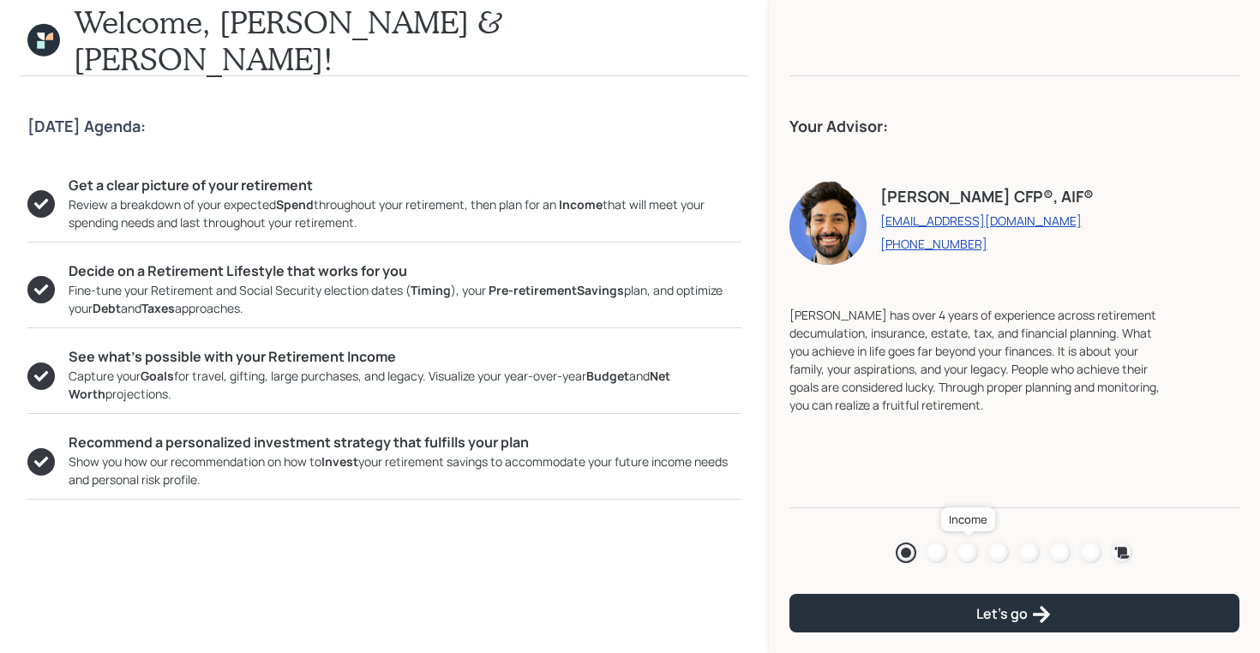
click at [967, 553] on div at bounding box center [968, 553] width 21 height 21
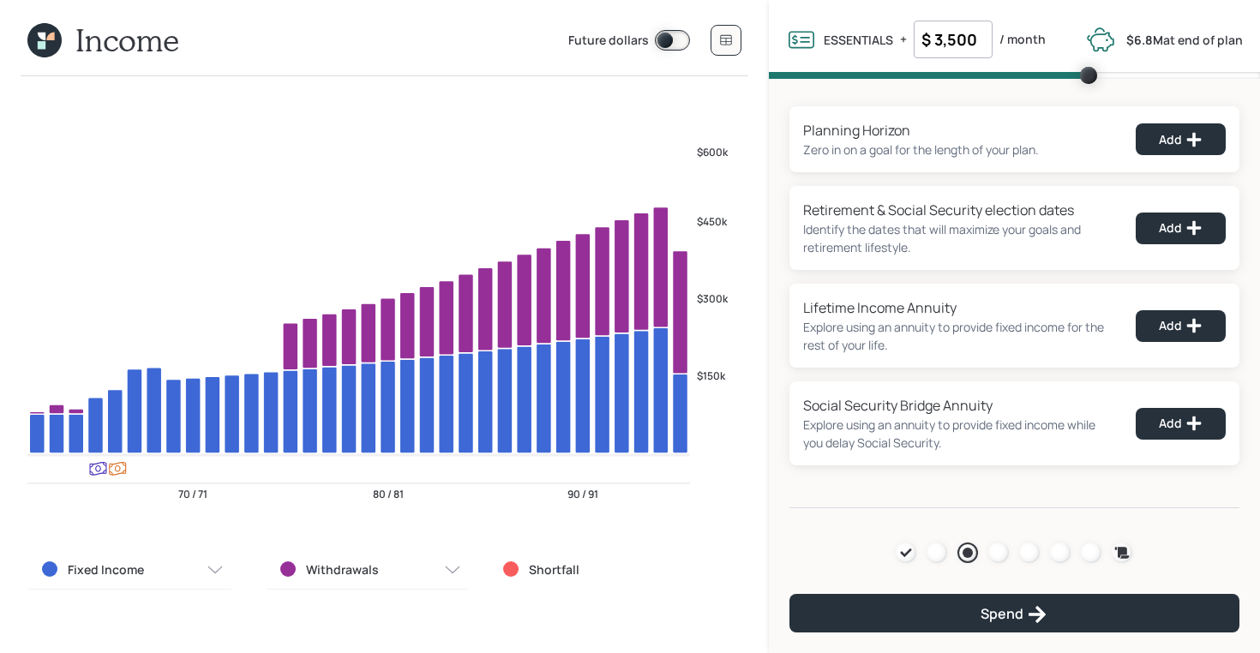
click at [50, 48] on icon at bounding box center [44, 40] width 34 height 34
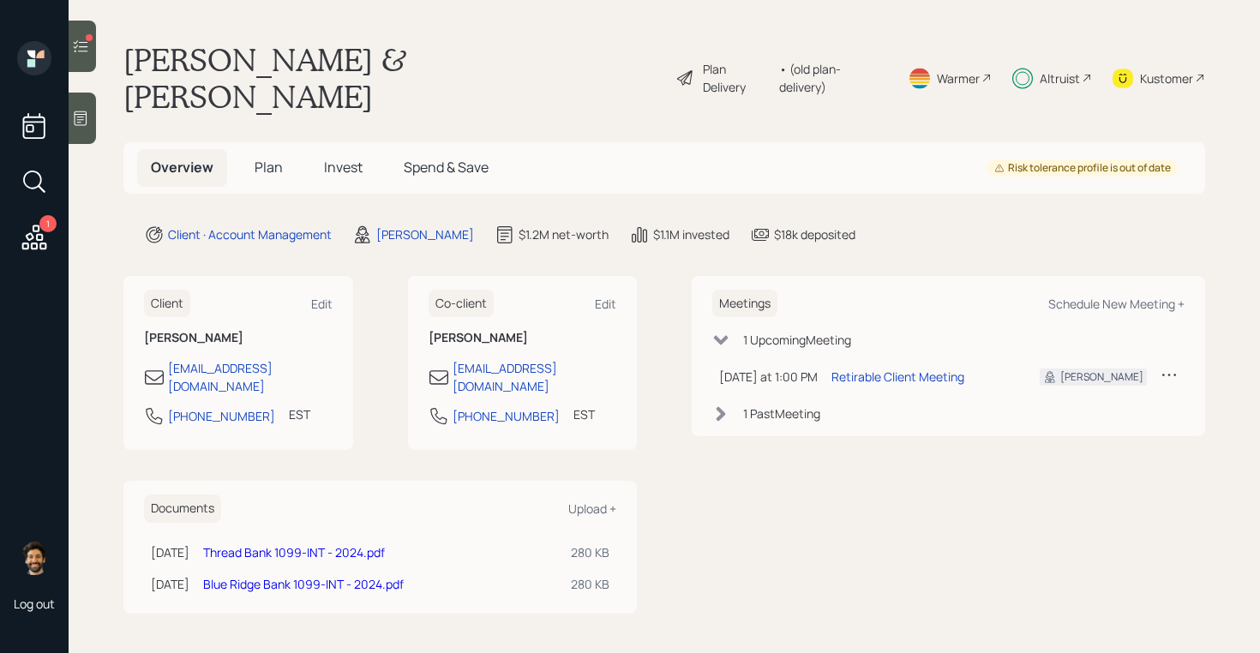
click at [261, 158] on span "Plan" at bounding box center [269, 167] width 28 height 19
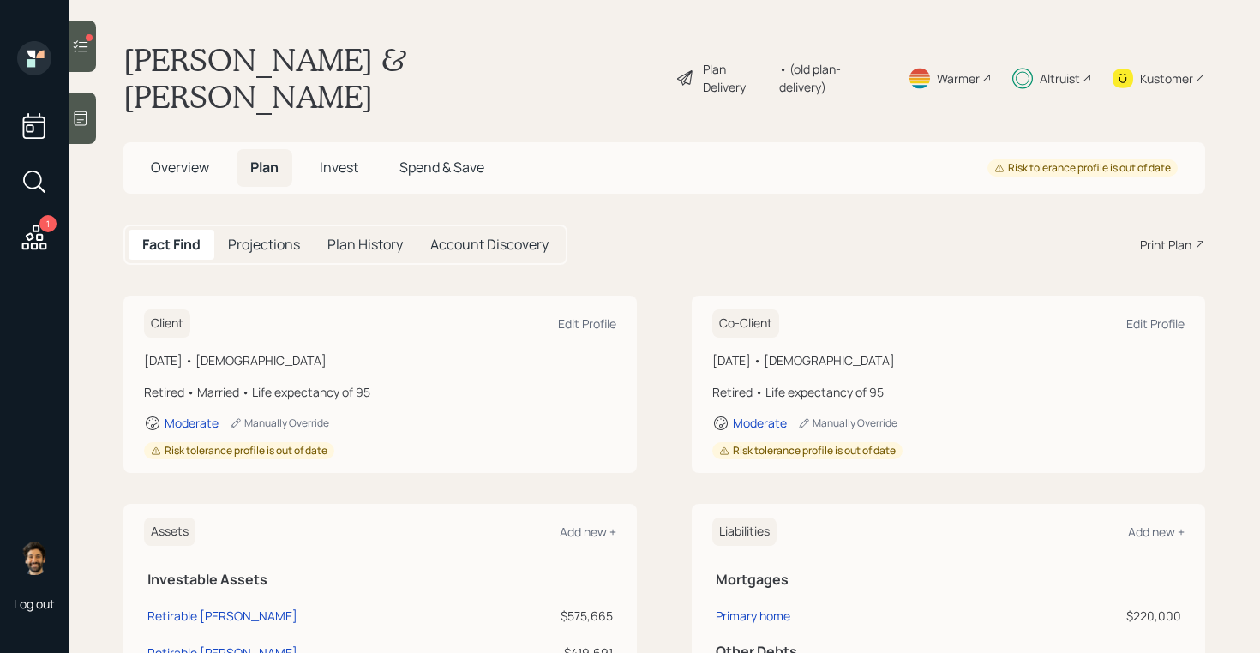
click at [845, 60] on div "• (old plan-delivery)" at bounding box center [833, 78] width 108 height 36
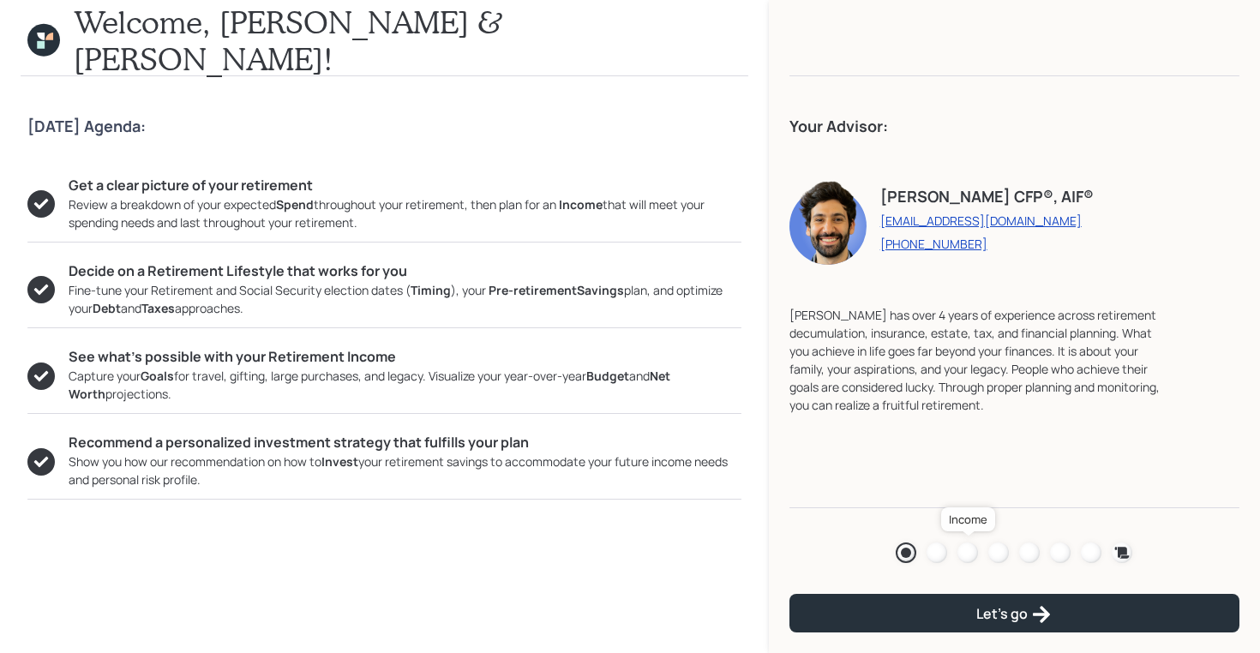
click at [966, 547] on div at bounding box center [968, 553] width 21 height 21
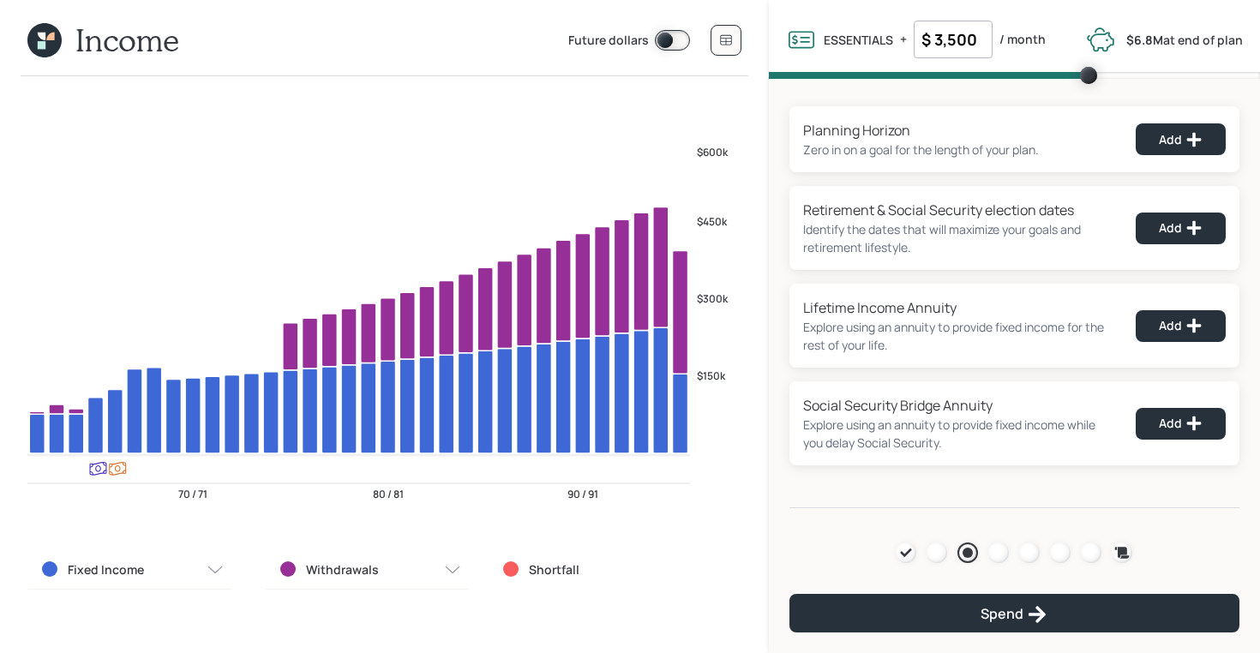
click at [39, 39] on icon at bounding box center [44, 40] width 34 height 34
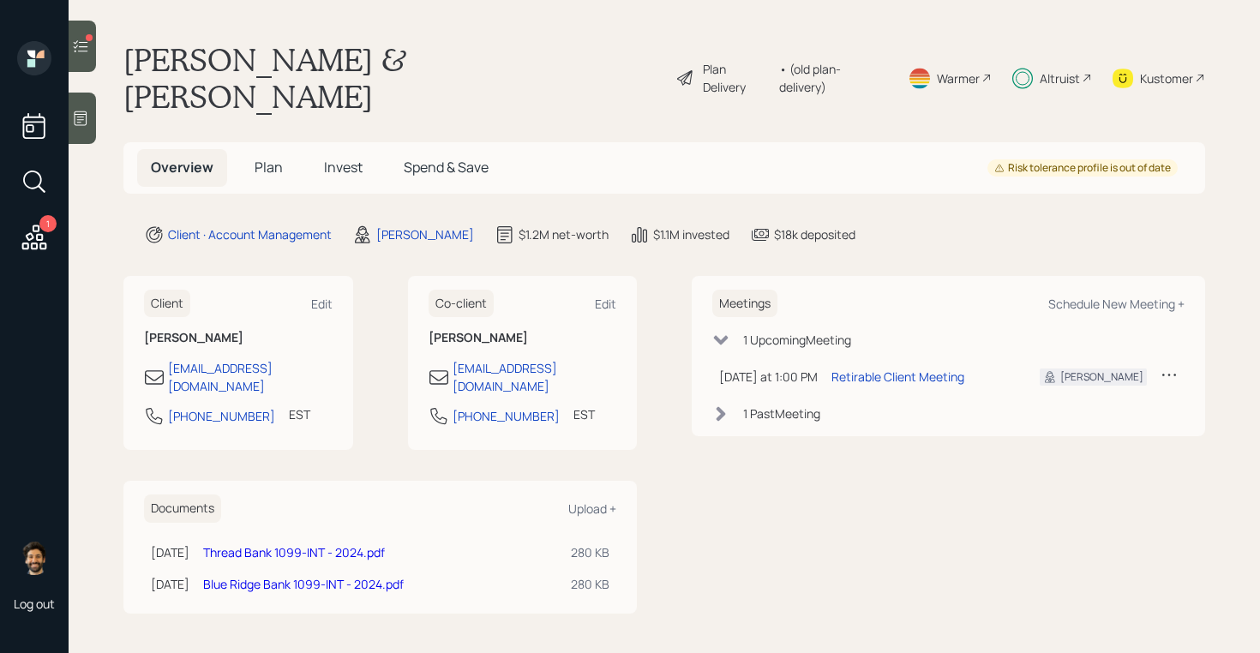
click at [412, 149] on h5 "Spend & Save" at bounding box center [446, 167] width 112 height 37
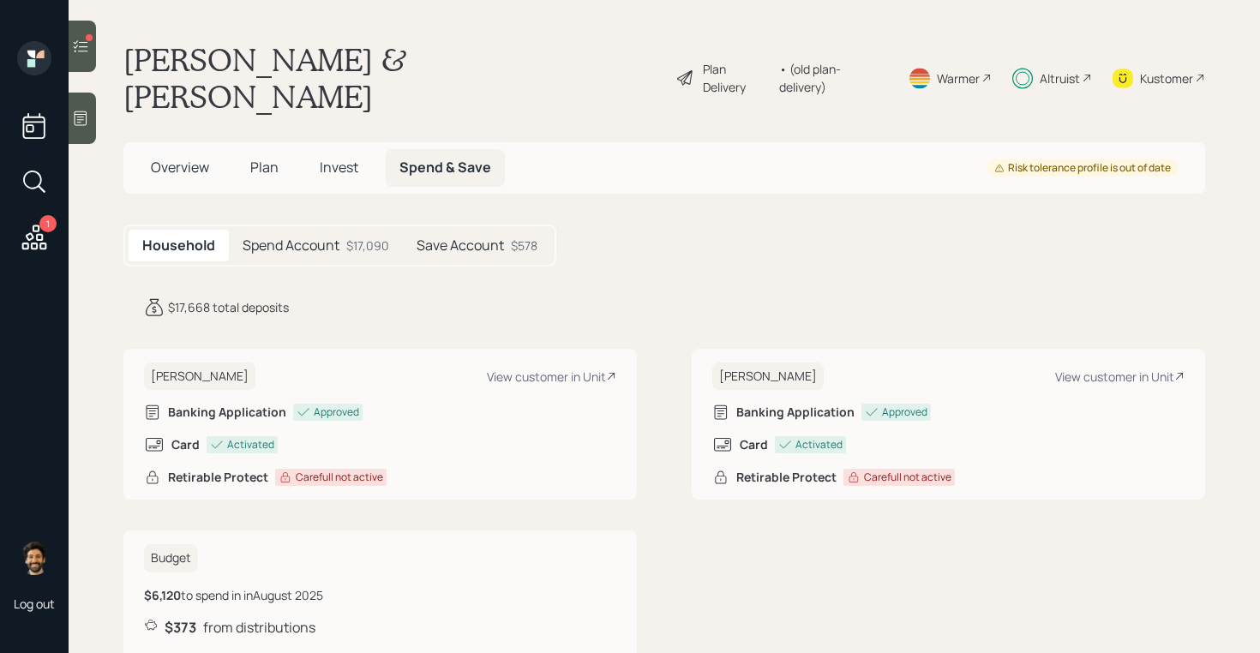
click at [380, 237] on div "$17,090" at bounding box center [367, 246] width 43 height 18
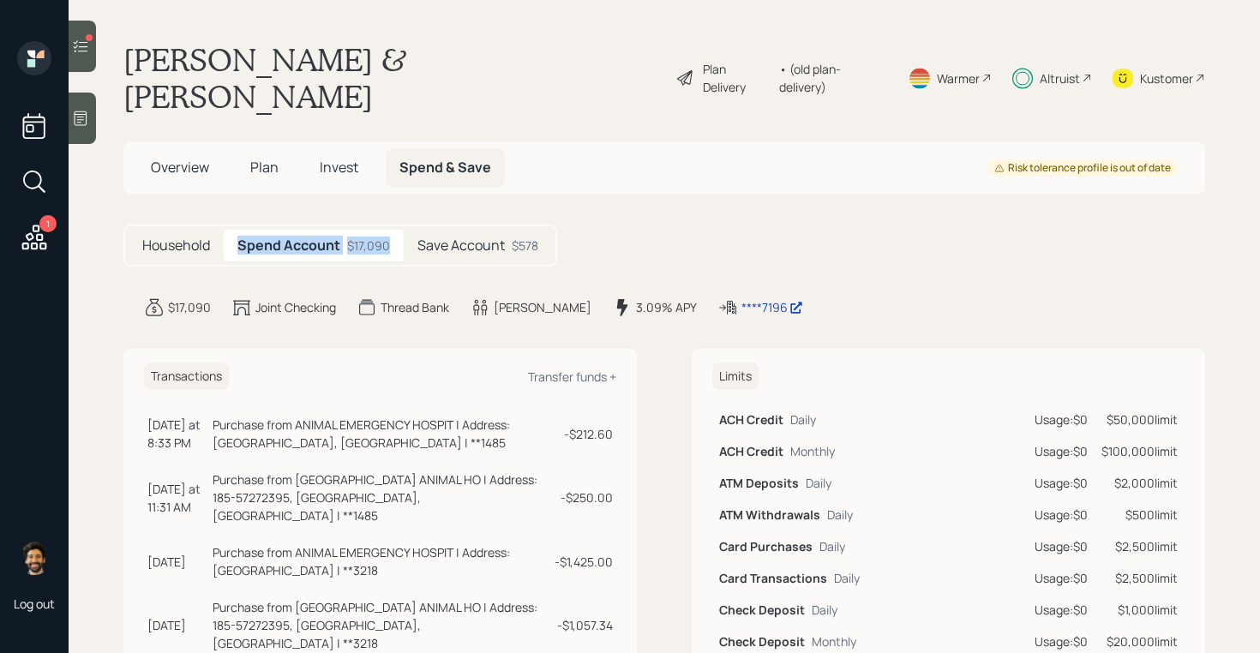
drag, startPoint x: 390, startPoint y: 209, endPoint x: 231, endPoint y: 208, distance: 159.5
click at [231, 230] on div "Spend Account $17,090" at bounding box center [314, 246] width 180 height 32
click at [831, 69] on div "Plan Delivery • (old plan-delivery)" at bounding box center [782, 78] width 213 height 74
click at [826, 60] on div "• (old plan-delivery)" at bounding box center [833, 78] width 108 height 36
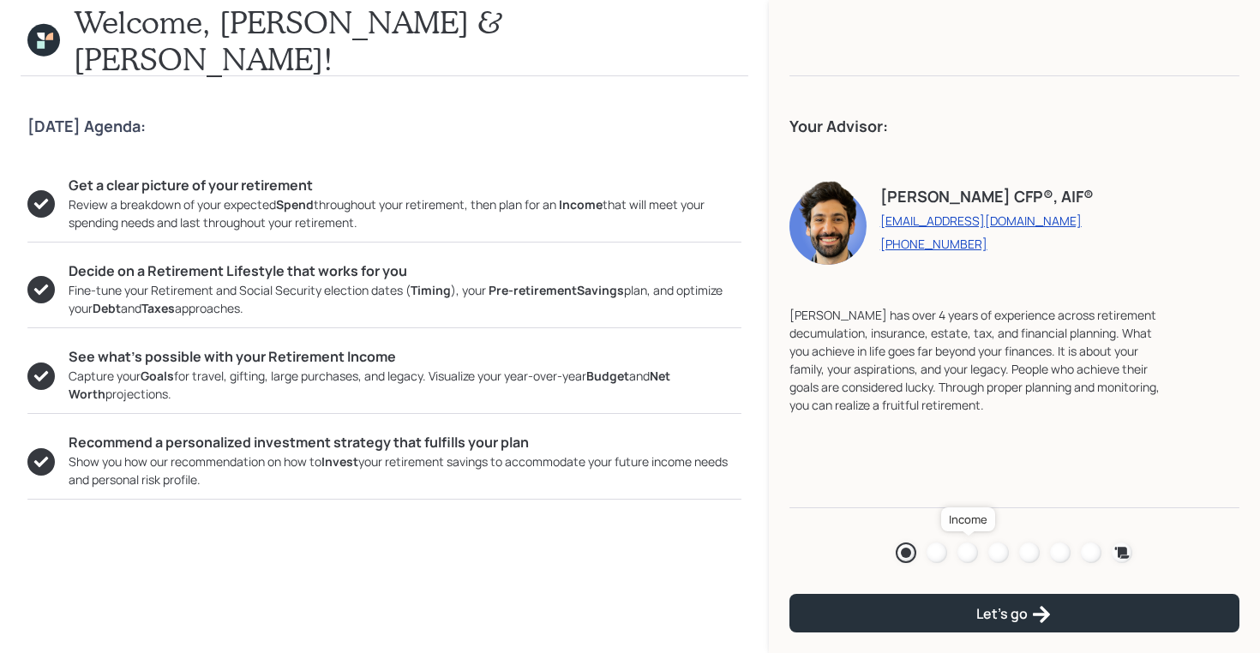
click at [976, 552] on div at bounding box center [968, 553] width 21 height 21
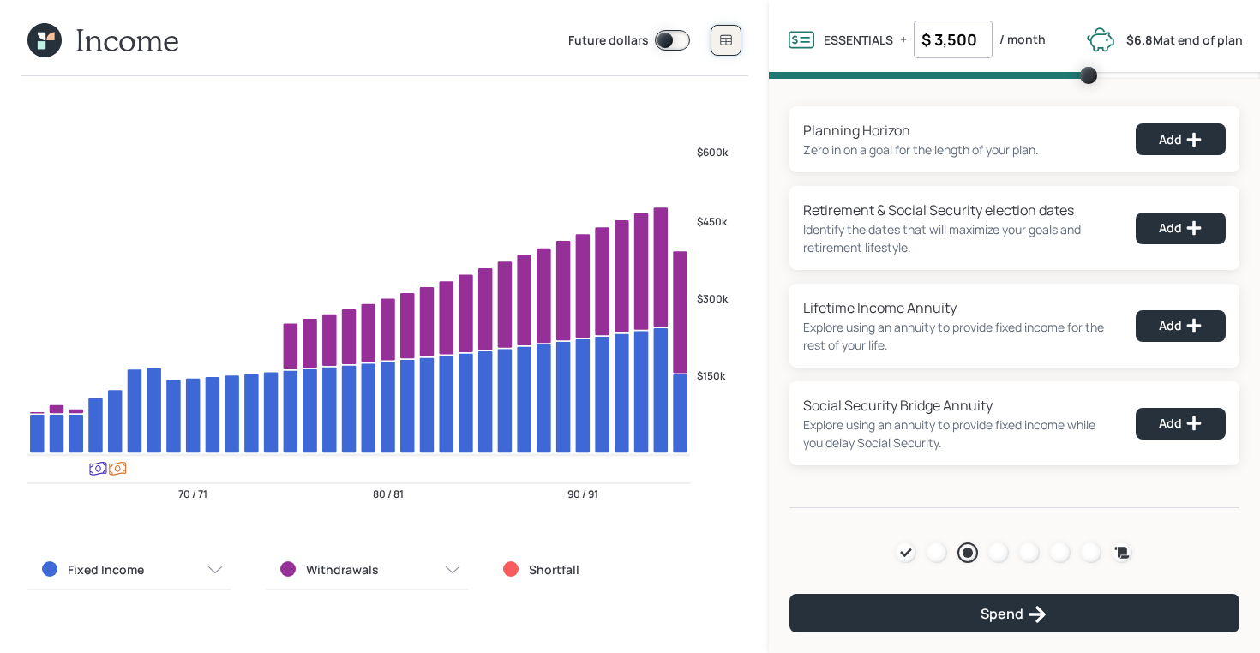
click at [719, 35] on icon at bounding box center [726, 40] width 14 height 14
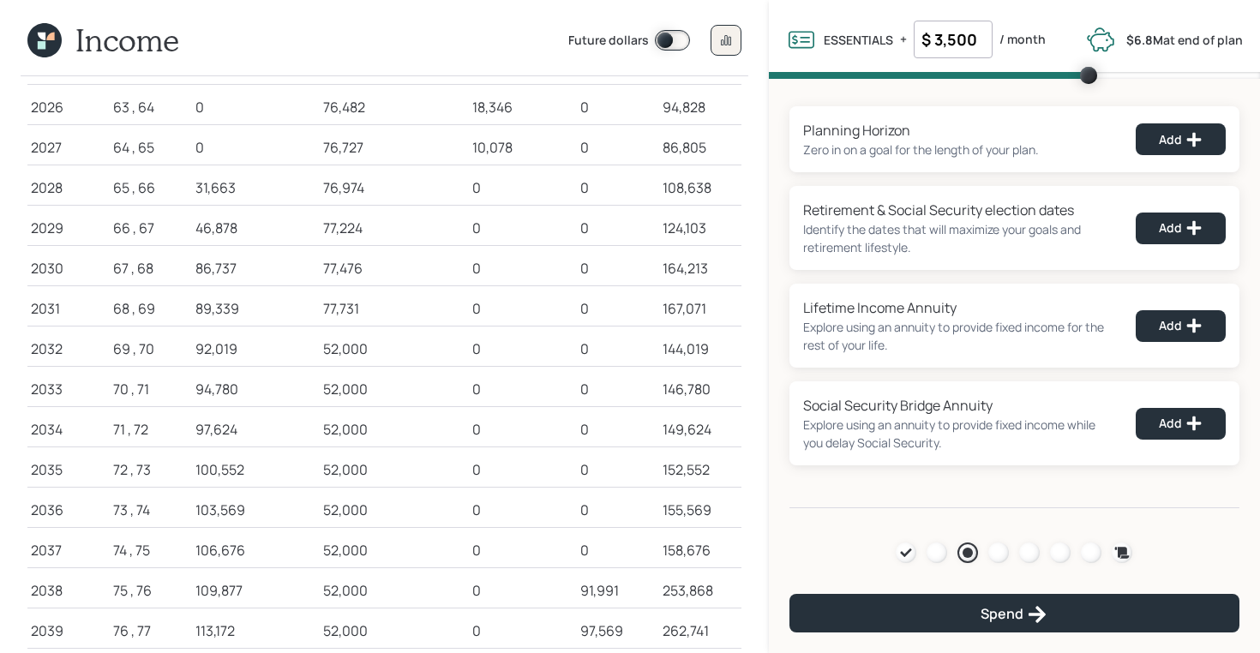
scroll to position [179, 0]
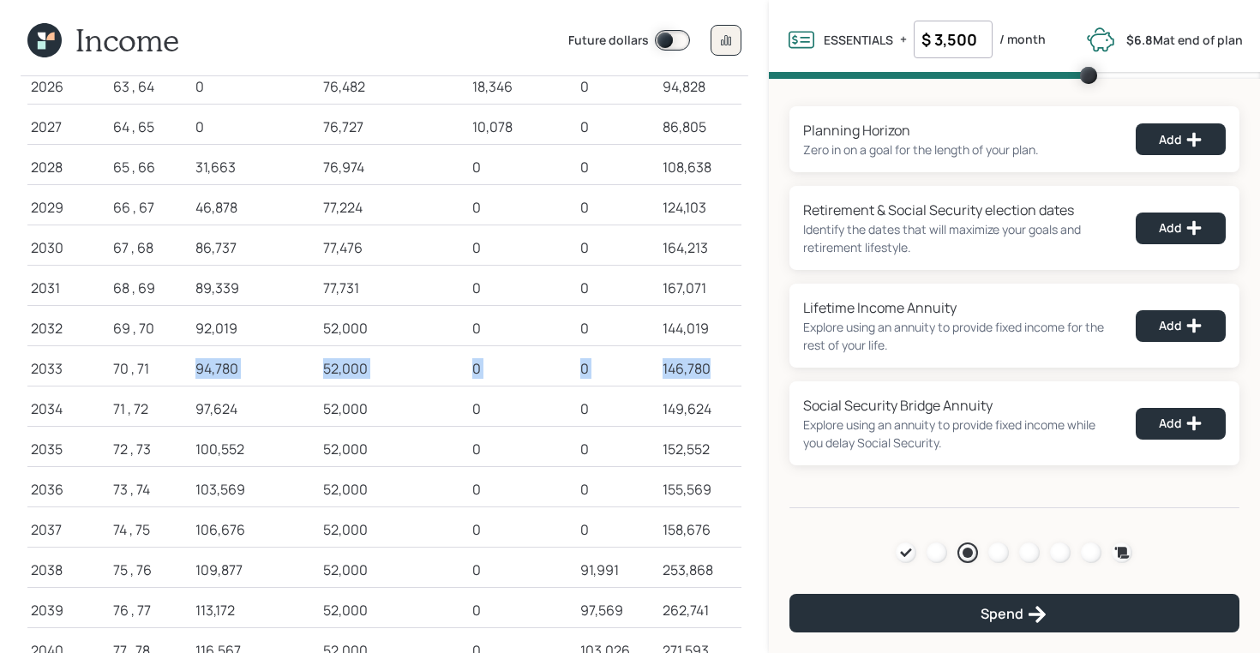
drag, startPoint x: 195, startPoint y: 370, endPoint x: 715, endPoint y: 370, distance: 520.4
click at [715, 370] on tr "2033 70 , 71 94,780 52,000 0 0 146,780" at bounding box center [384, 366] width 714 height 40
drag, startPoint x: 115, startPoint y: 367, endPoint x: 369, endPoint y: 372, distance: 253.8
click at [369, 372] on tr "2033 70 , 71 94,780 52,000 0 0 146,780" at bounding box center [384, 366] width 714 height 40
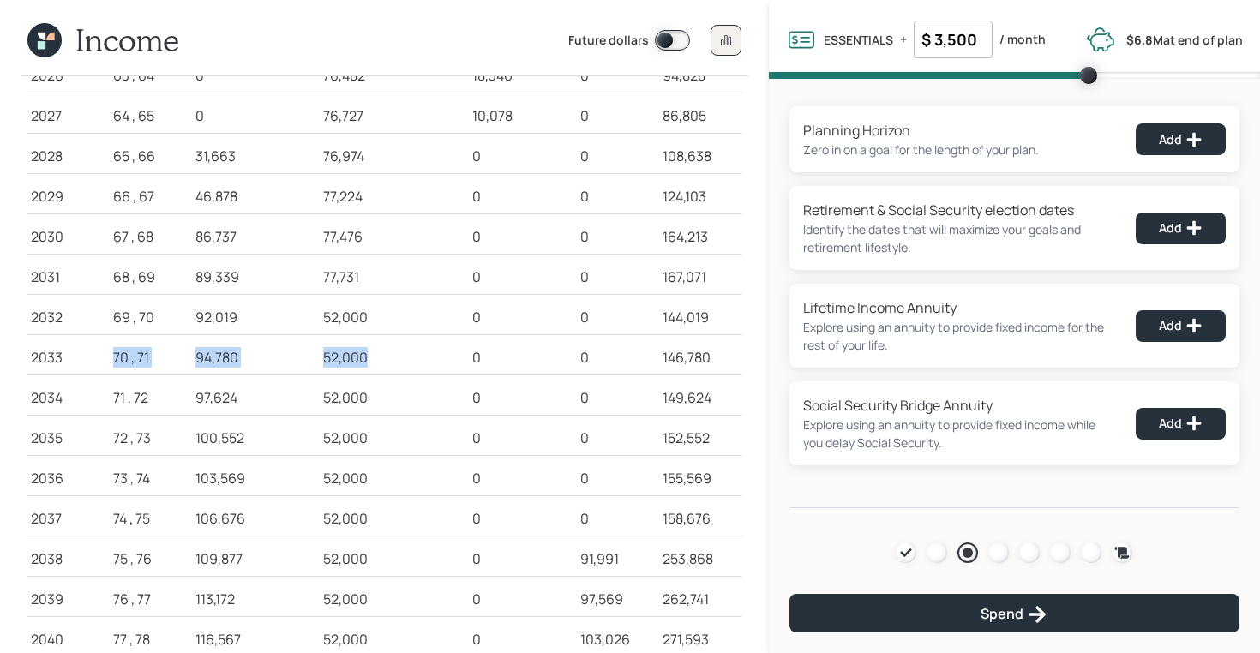
click at [369, 372] on td "52,000" at bounding box center [394, 354] width 149 height 40
drag, startPoint x: 663, startPoint y: 360, endPoint x: 718, endPoint y: 360, distance: 55.7
click at [718, 360] on div "146,780" at bounding box center [700, 357] width 75 height 21
click at [665, 47] on span at bounding box center [672, 40] width 35 height 21
drag, startPoint x: 563, startPoint y: 40, endPoint x: 650, endPoint y: 49, distance: 87.0
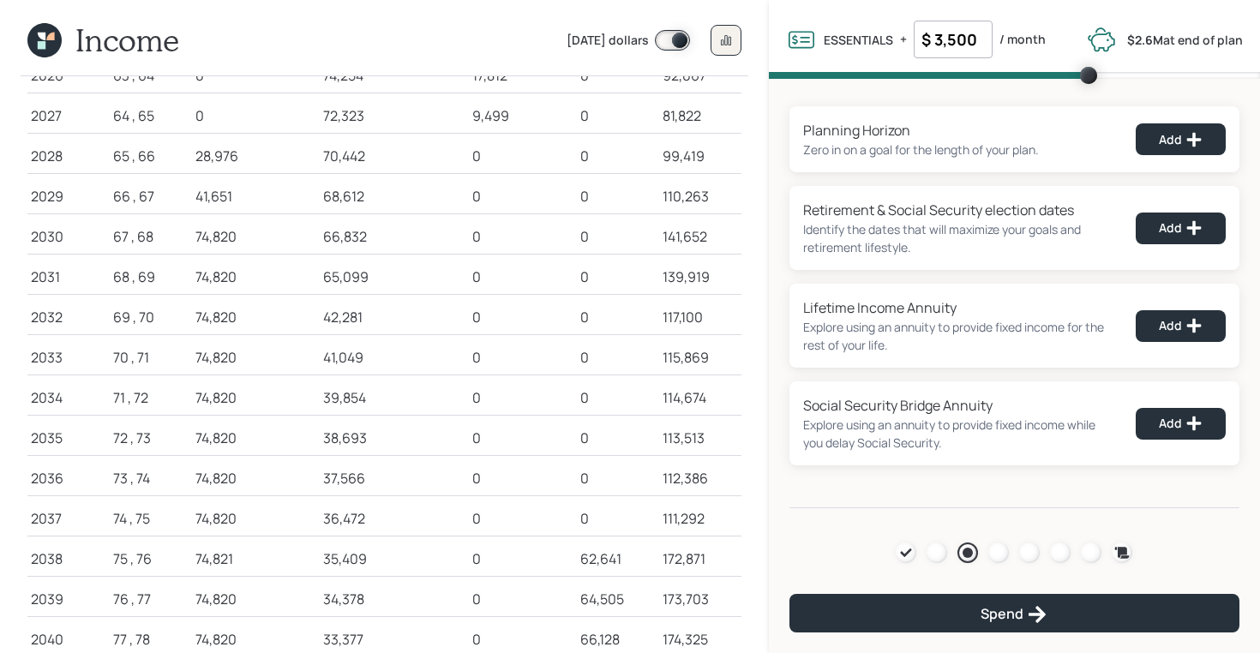
click at [650, 49] on header "Income [DATE] dollars" at bounding box center [385, 45] width 728 height 62
drag, startPoint x: 197, startPoint y: 362, endPoint x: 738, endPoint y: 364, distance: 541.0
click at [738, 364] on tr "2033 70 , 71 74,820 41,049 0 0 115,869" at bounding box center [384, 354] width 714 height 40
click at [696, 352] on div "115,869" at bounding box center [700, 357] width 75 height 21
drag, startPoint x: 709, startPoint y: 358, endPoint x: 644, endPoint y: 359, distance: 65.2
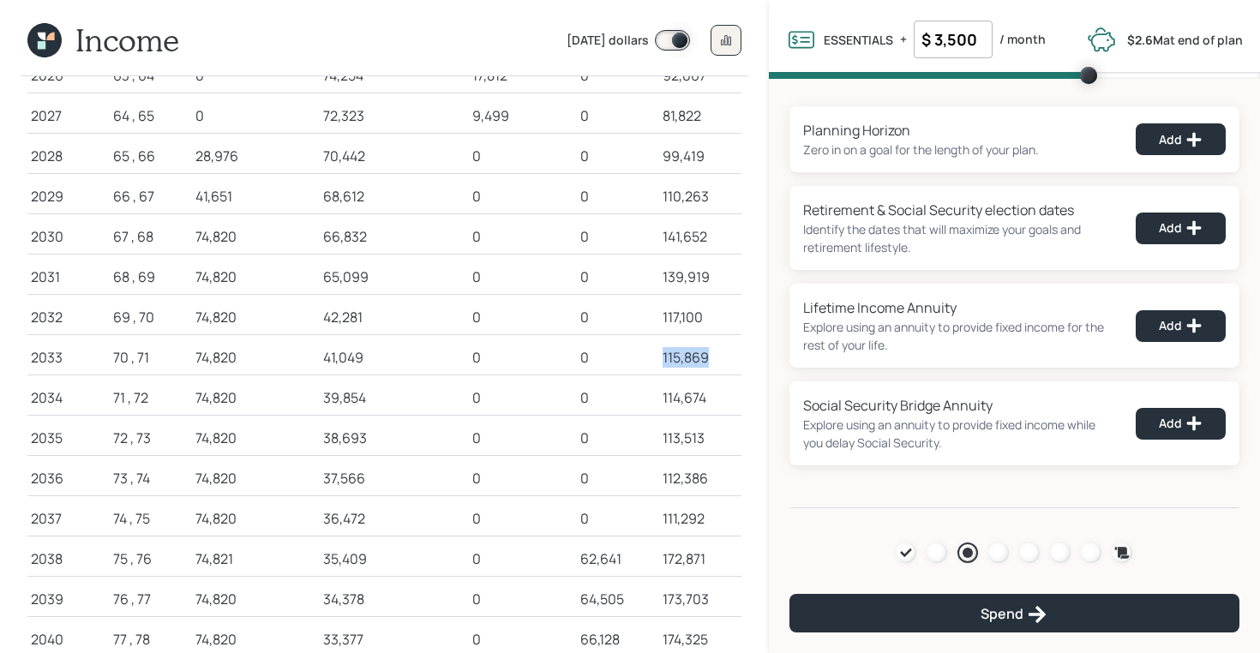
click at [644, 359] on tr "2033 70 , 71 74,820 41,049 0 0 115,869" at bounding box center [384, 354] width 714 height 40
click at [666, 43] on span at bounding box center [672, 40] width 35 height 21
click at [678, 364] on div "146,780" at bounding box center [700, 357] width 75 height 21
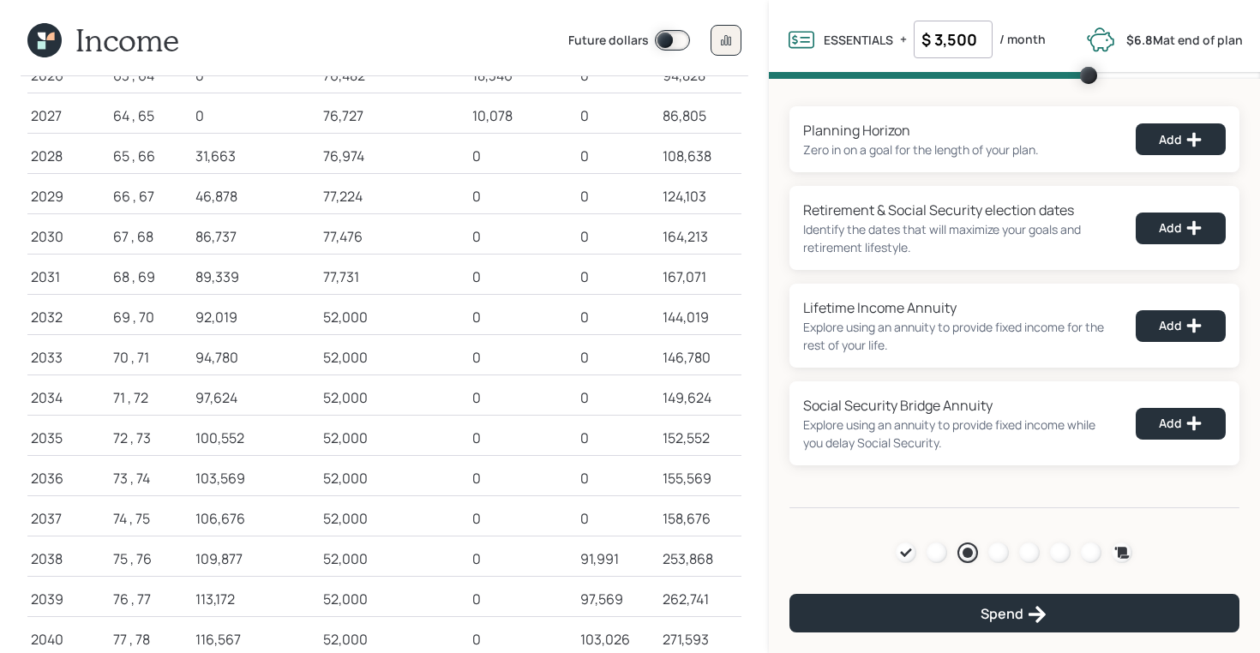
click at [48, 38] on icon at bounding box center [50, 37] width 8 height 8
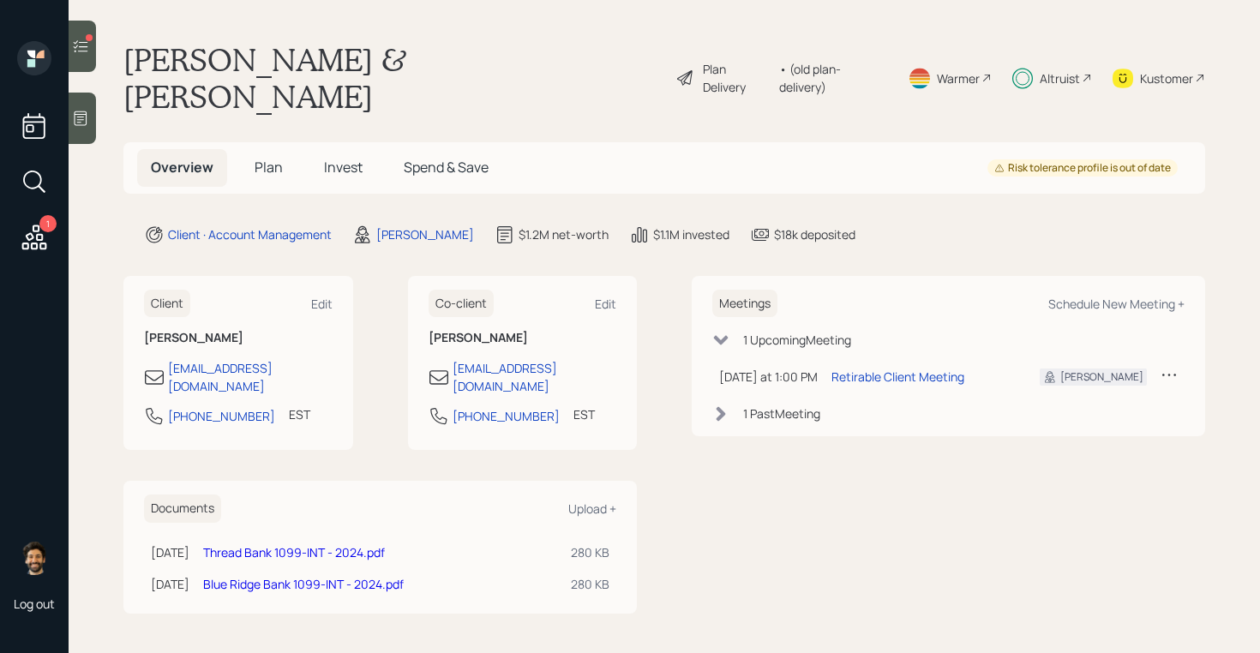
click at [265, 158] on span "Plan" at bounding box center [269, 167] width 28 height 19
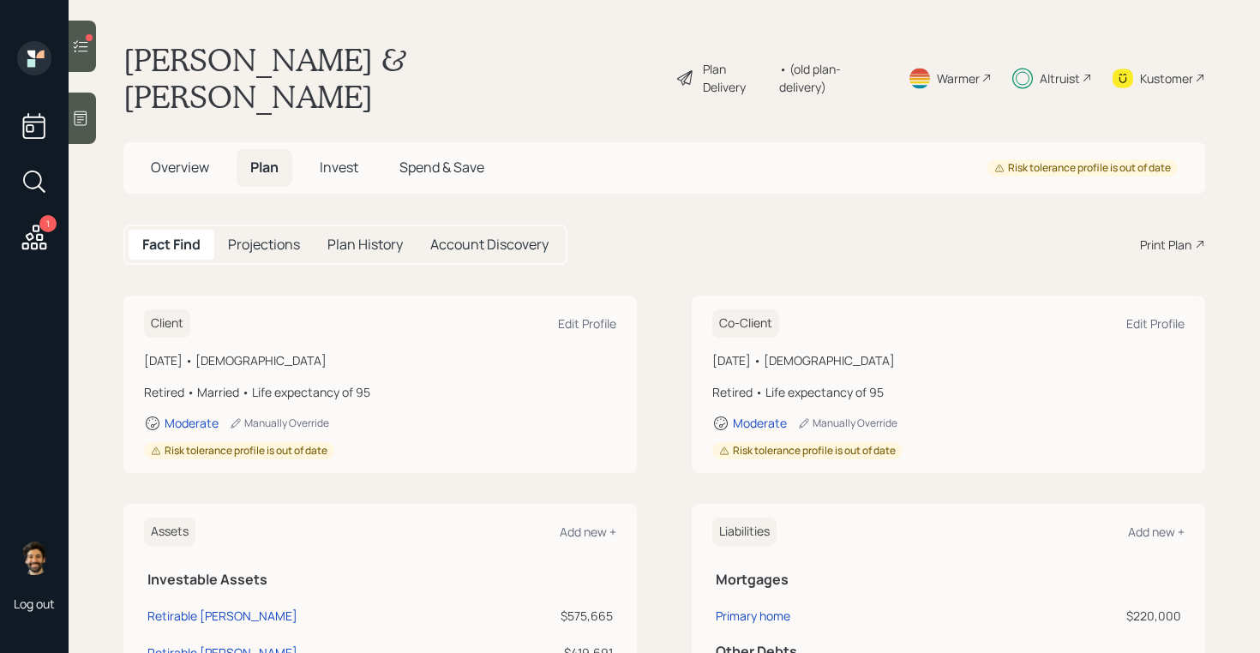
click at [813, 63] on div "• (old plan-delivery)" at bounding box center [833, 78] width 108 height 36
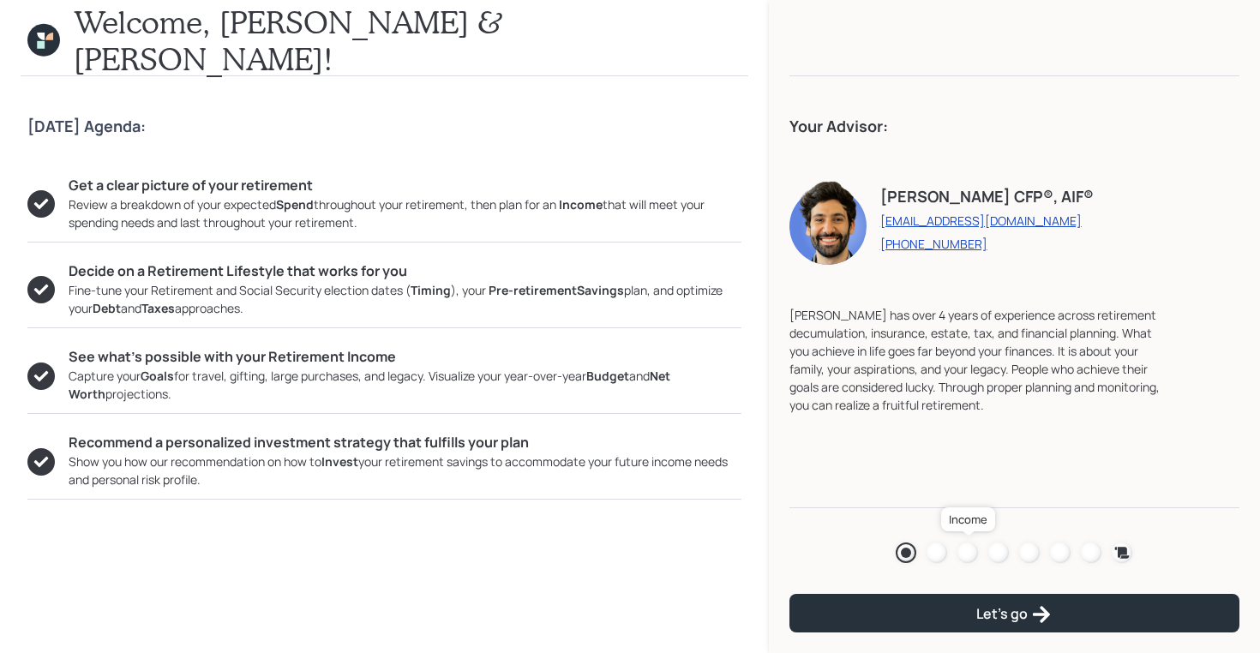
click at [974, 550] on div at bounding box center [968, 553] width 21 height 21
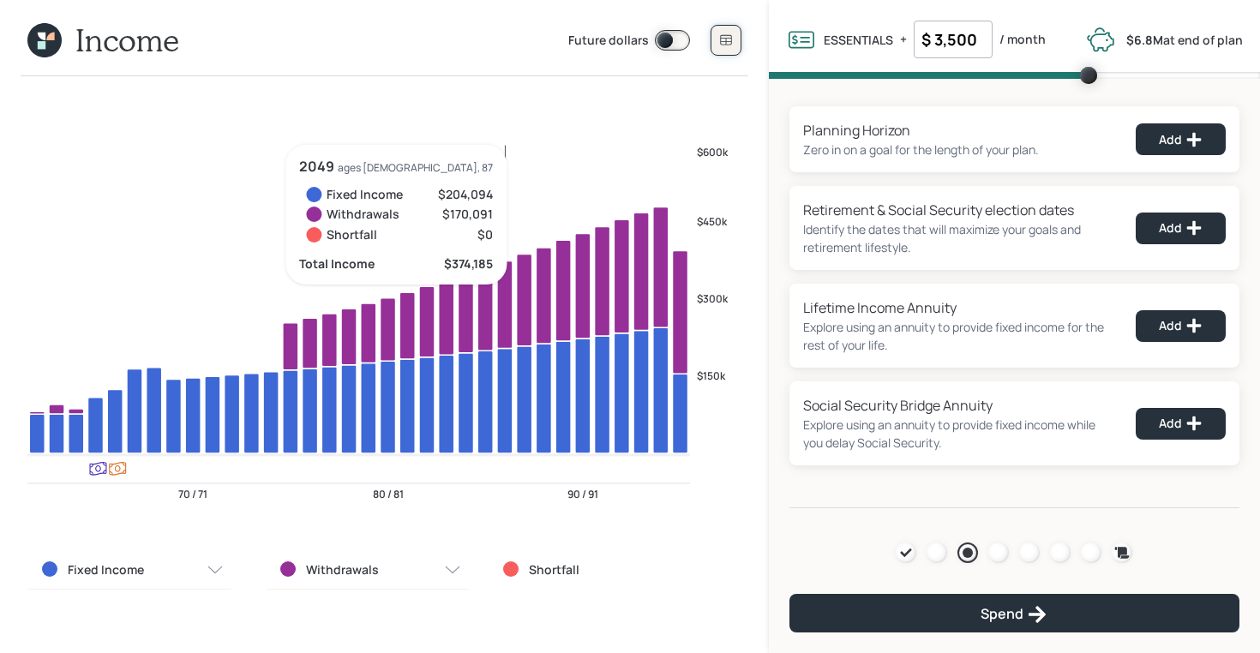
click at [723, 31] on button at bounding box center [726, 40] width 31 height 31
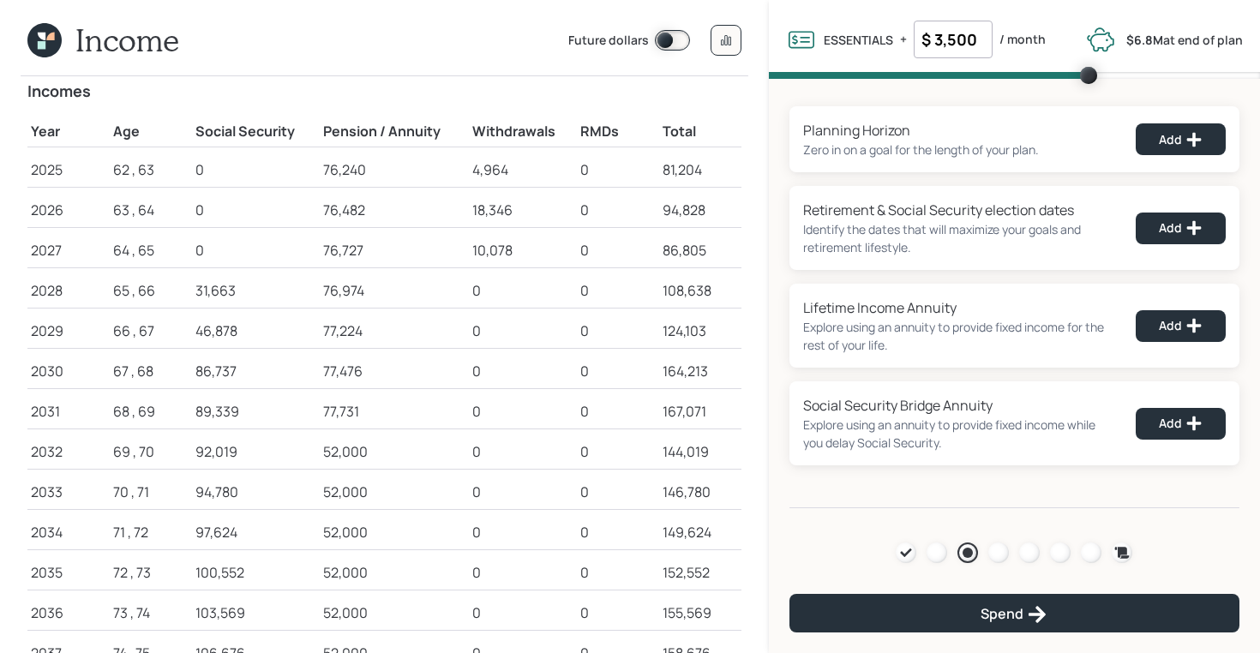
scroll to position [57, 0]
click at [969, 554] on div at bounding box center [968, 553] width 10 height 10
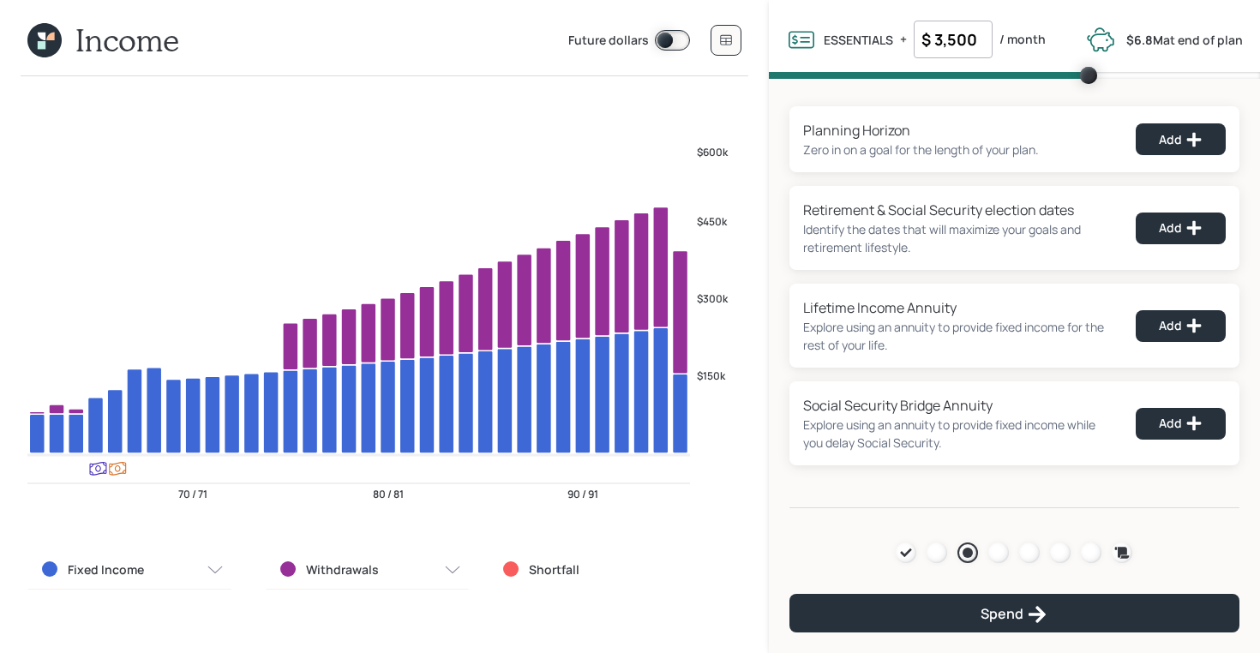
click at [943, 49] on input "$ 3,500" at bounding box center [953, 40] width 79 height 38
click at [809, 100] on div "Planning Horizon Zero in on a goal for the length of your plan. Add Retirement …" at bounding box center [1014, 294] width 491 height 430
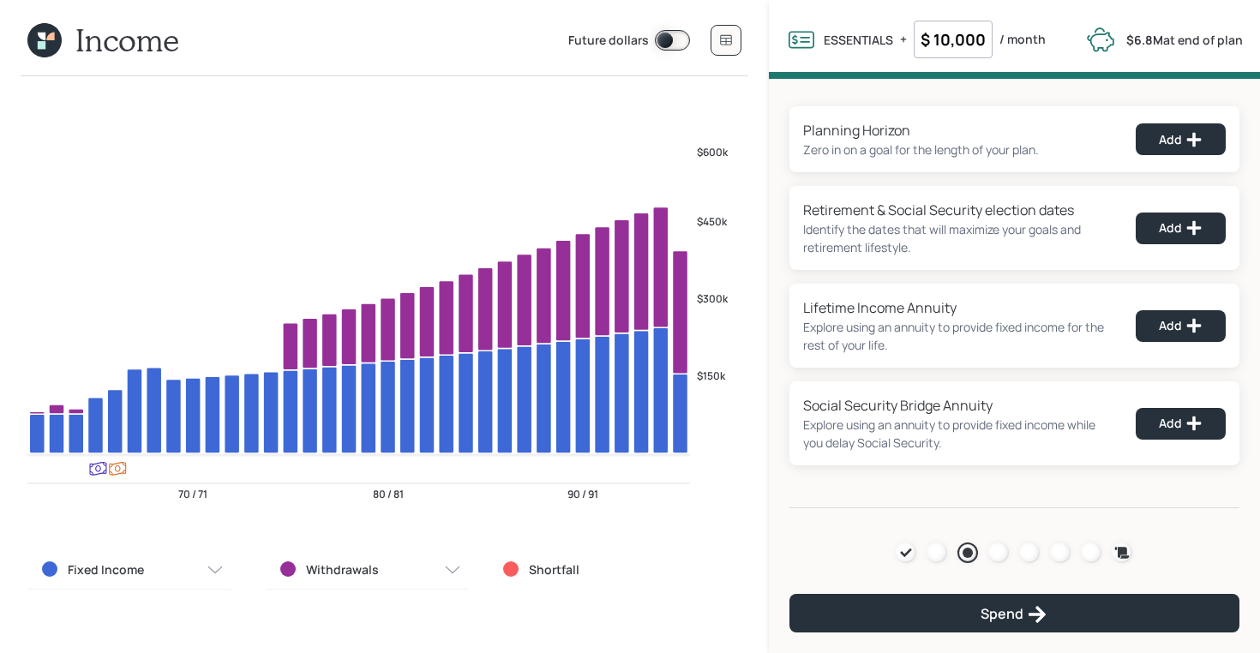
scroll to position [0, 0]
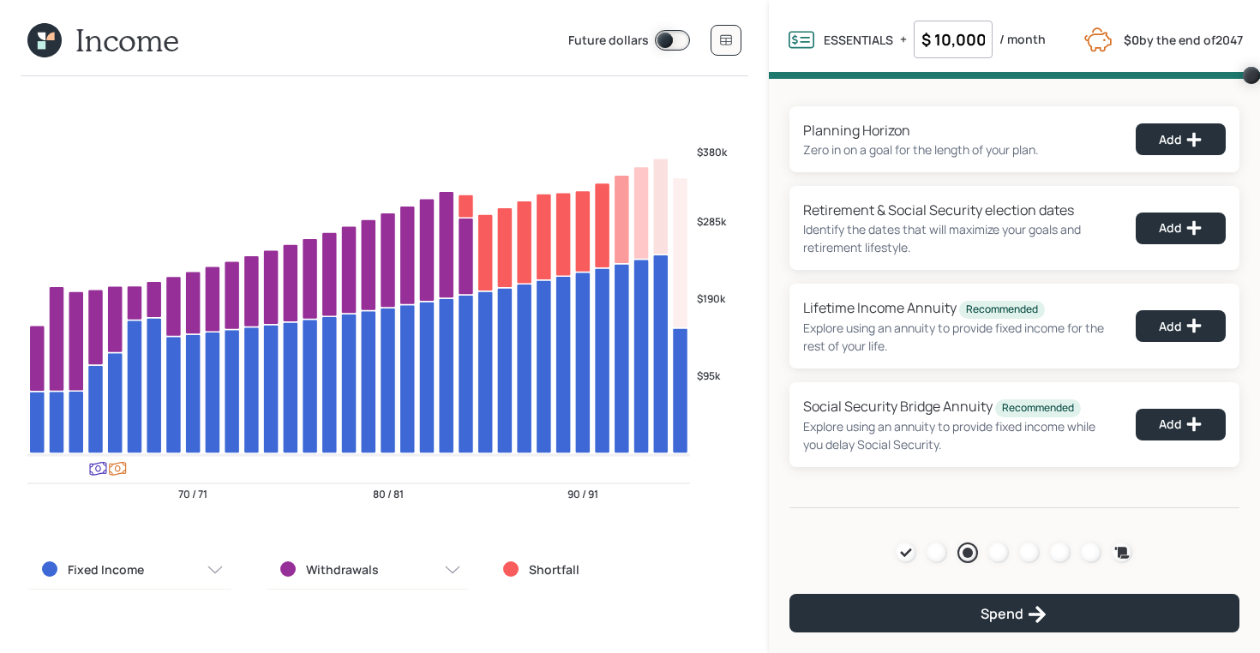
click at [954, 39] on input "$ 10,000" at bounding box center [953, 40] width 79 height 38
click at [850, 92] on div "Planning Horizon Zero in on a goal for the length of your plan. Add Retirement …" at bounding box center [1014, 294] width 491 height 430
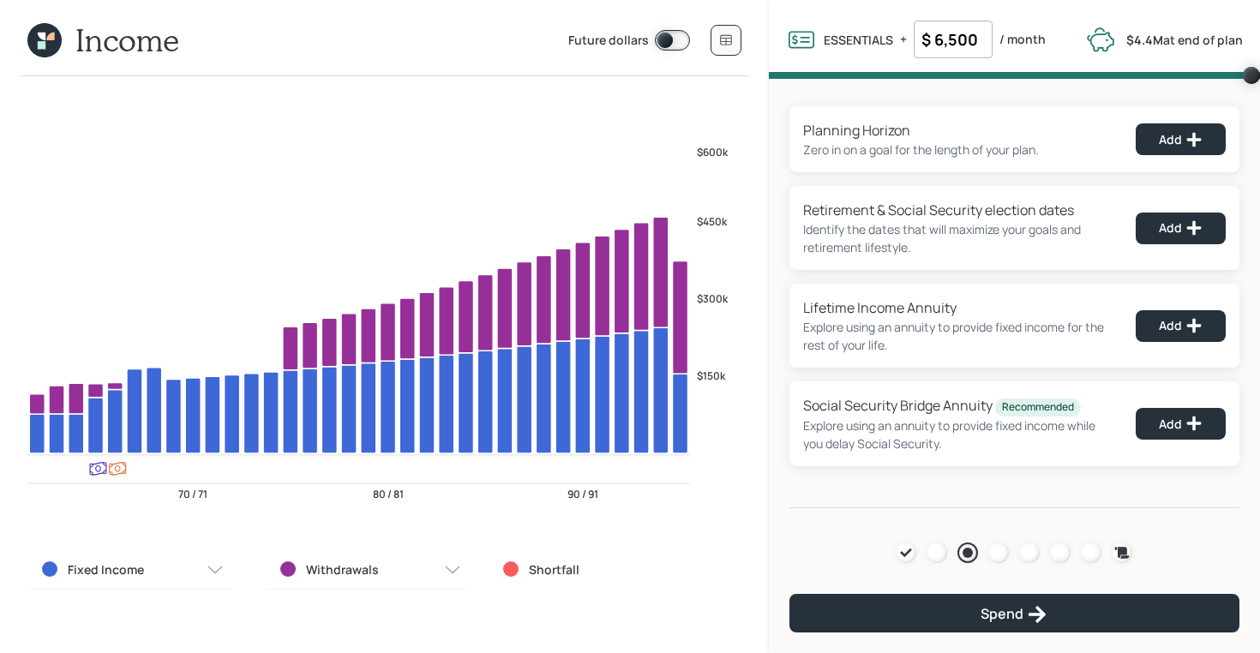
click at [955, 32] on input "$ 6,500" at bounding box center [953, 40] width 79 height 38
type input "$ 3,500"
click at [791, 99] on div "Planning Horizon Zero in on a goal for the length of your plan. Add Retirement …" at bounding box center [1014, 294] width 491 height 430
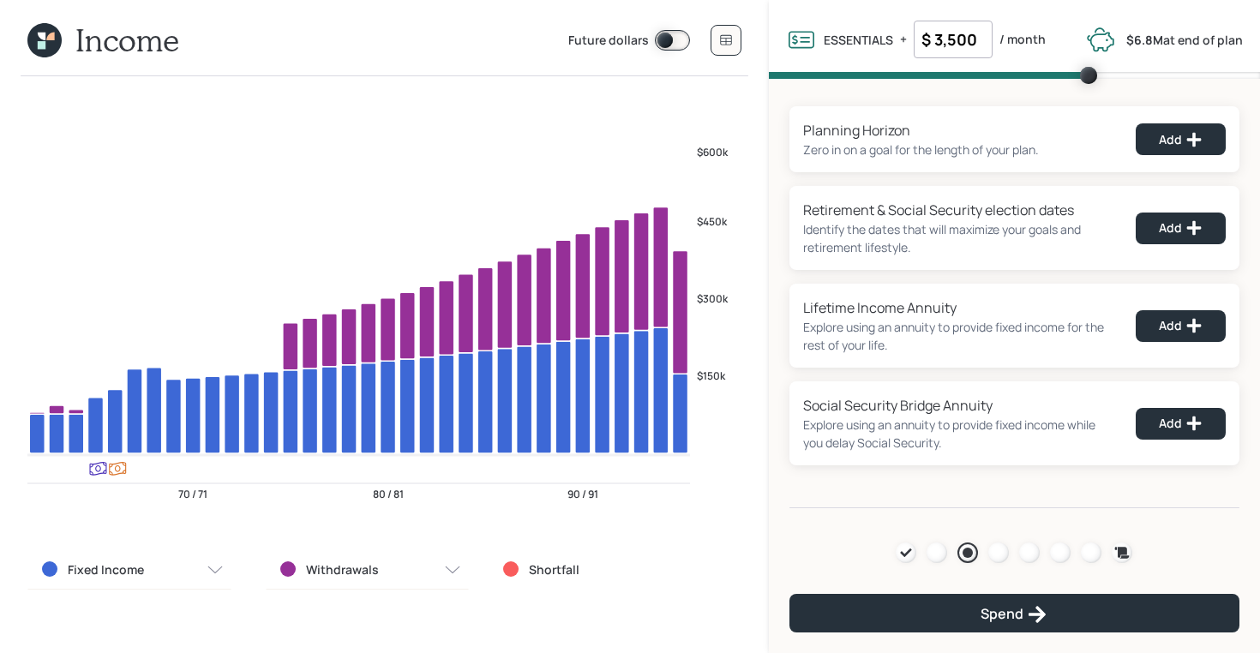
click at [52, 46] on icon at bounding box center [44, 40] width 34 height 34
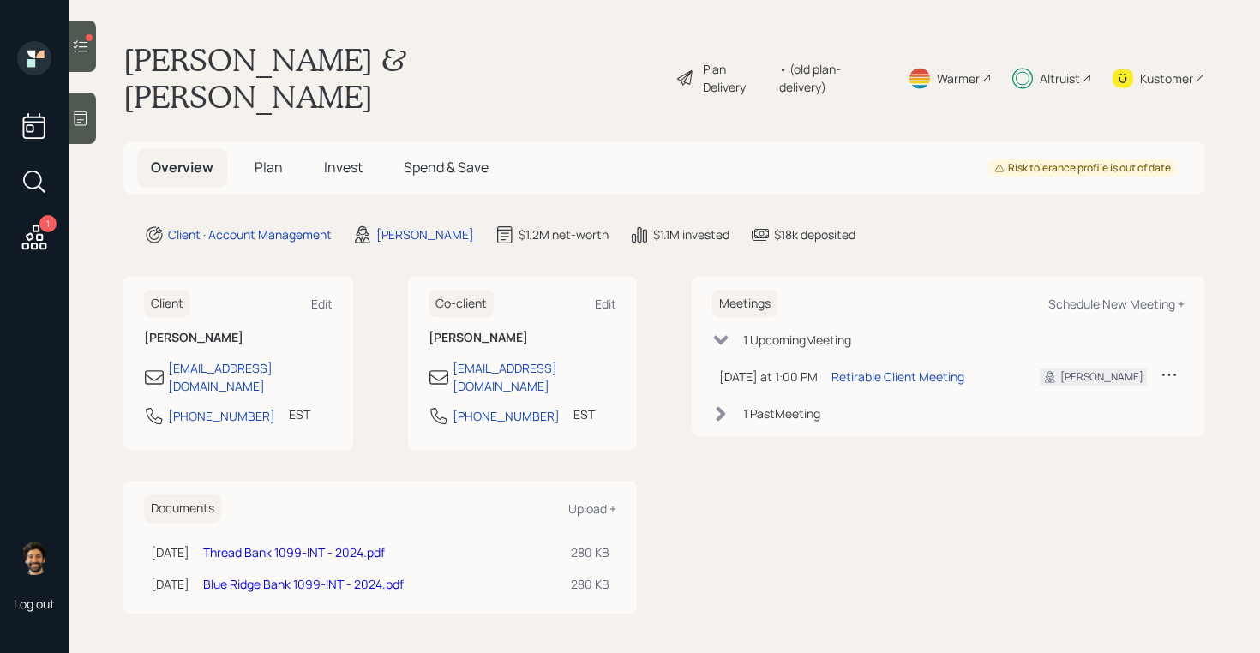
click at [256, 158] on span "Plan" at bounding box center [269, 167] width 28 height 19
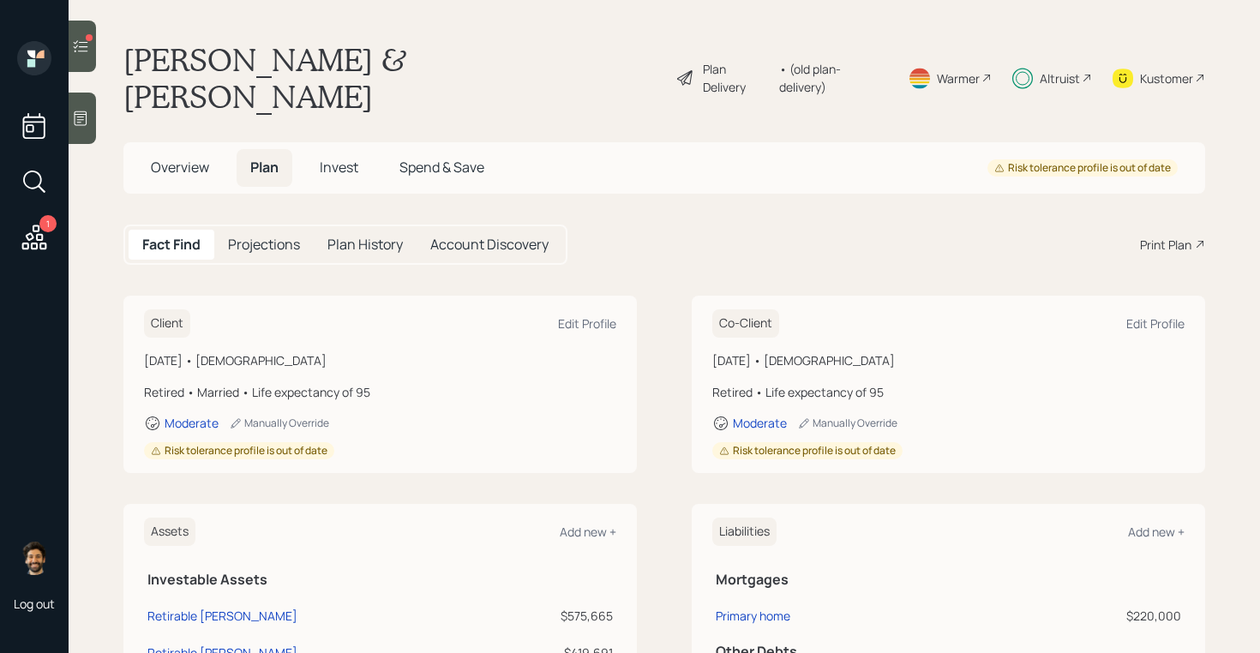
click at [405, 158] on span "Spend & Save" at bounding box center [442, 167] width 85 height 19
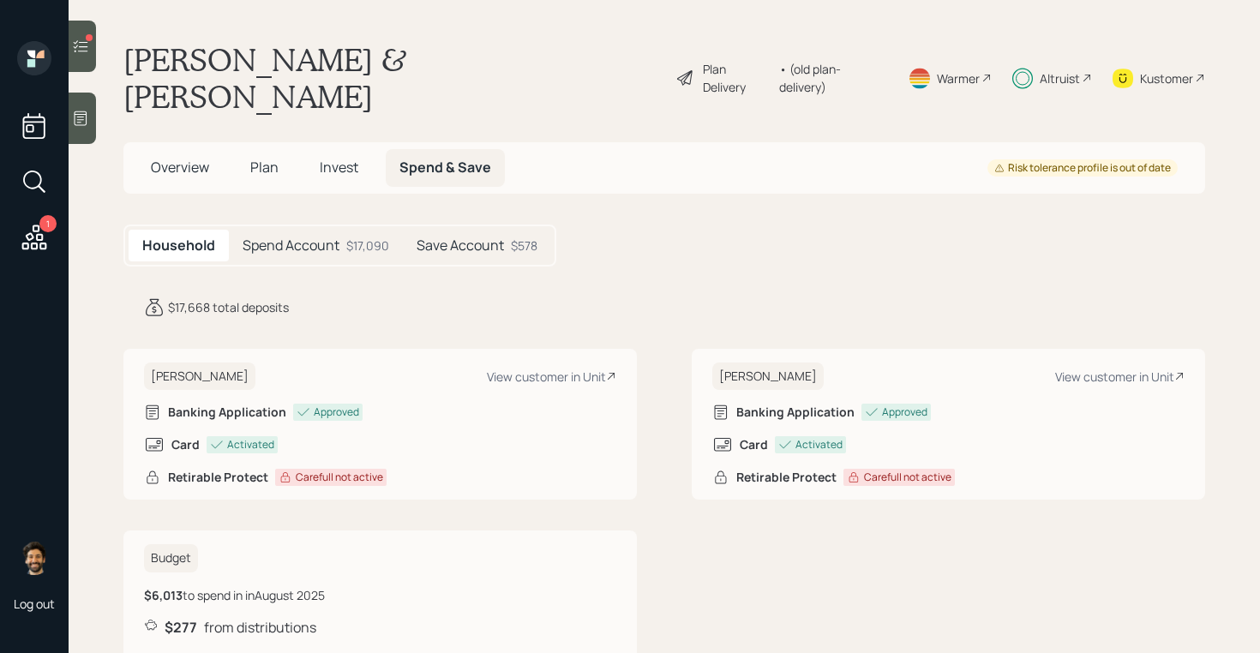
click at [334, 237] on h5 "Spend Account" at bounding box center [291, 245] width 97 height 16
